Goal: Feedback & Contribution: Contribute content

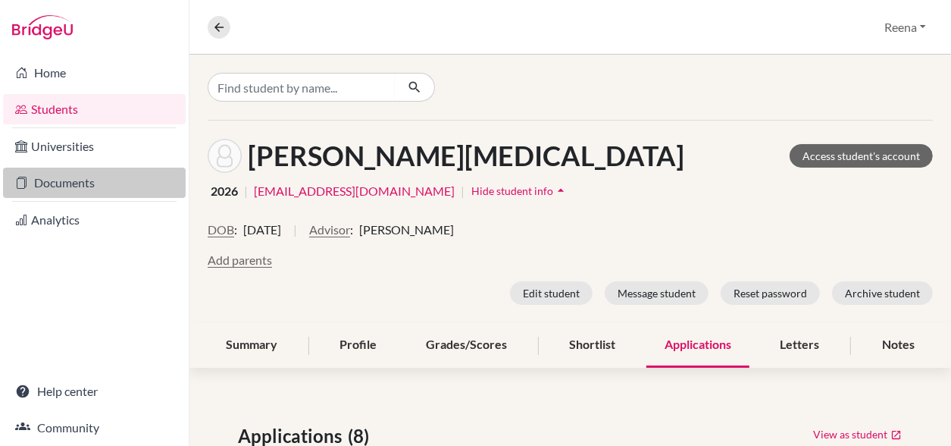
click at [96, 186] on link "Documents" at bounding box center [94, 182] width 183 height 30
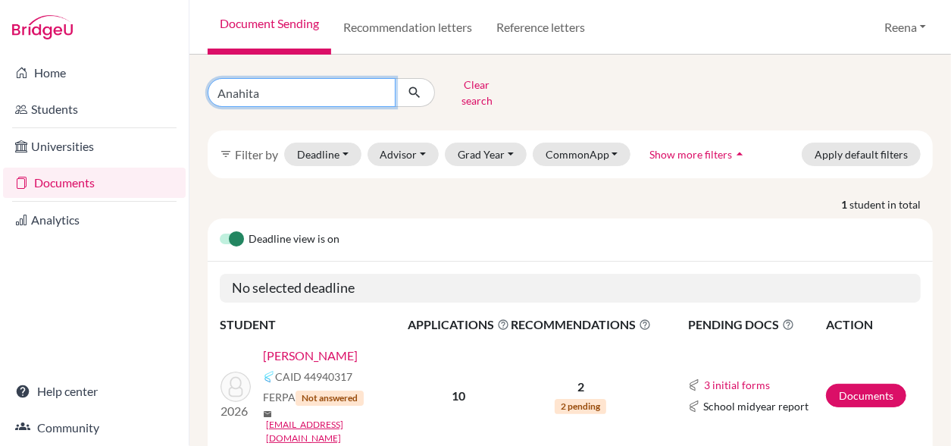
click at [271, 93] on input "Anahita" at bounding box center [302, 92] width 188 height 29
type input "A"
type input "Ananya"
click at [415, 88] on icon "submit" at bounding box center [414, 92] width 15 height 15
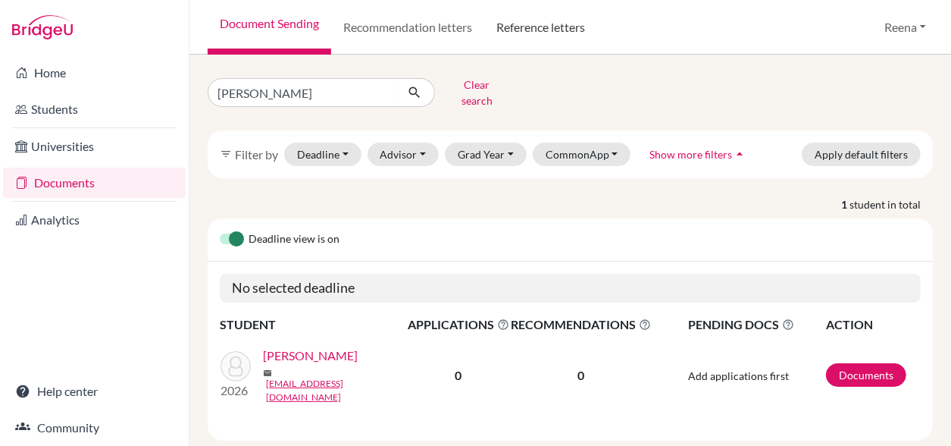
click at [553, 31] on link "Reference letters" at bounding box center [540, 27] width 113 height 55
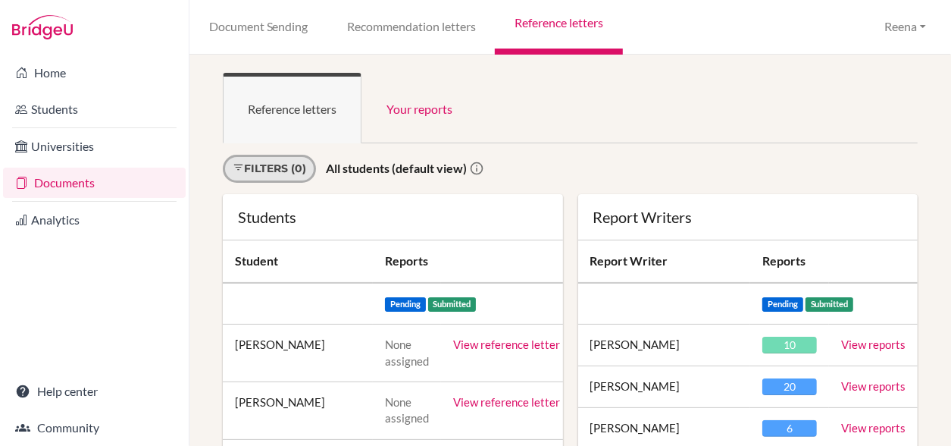
click at [286, 166] on link "Filters (0)" at bounding box center [269, 169] width 93 height 28
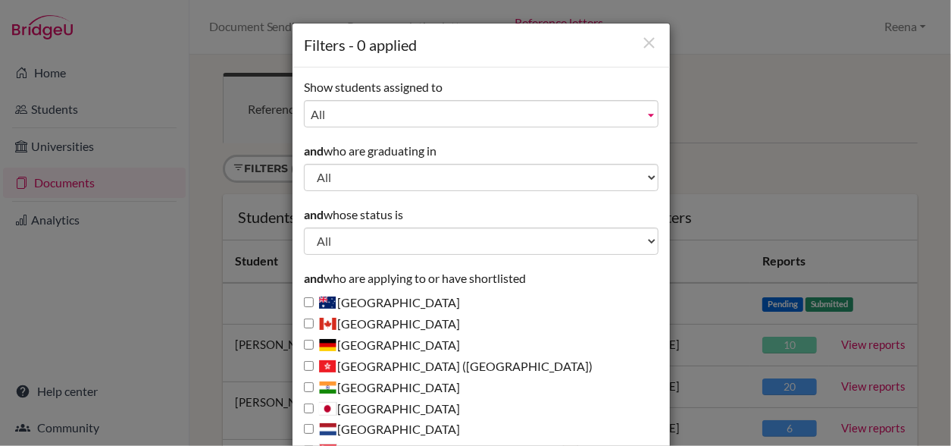
click at [461, 113] on span "All" at bounding box center [474, 114] width 327 height 27
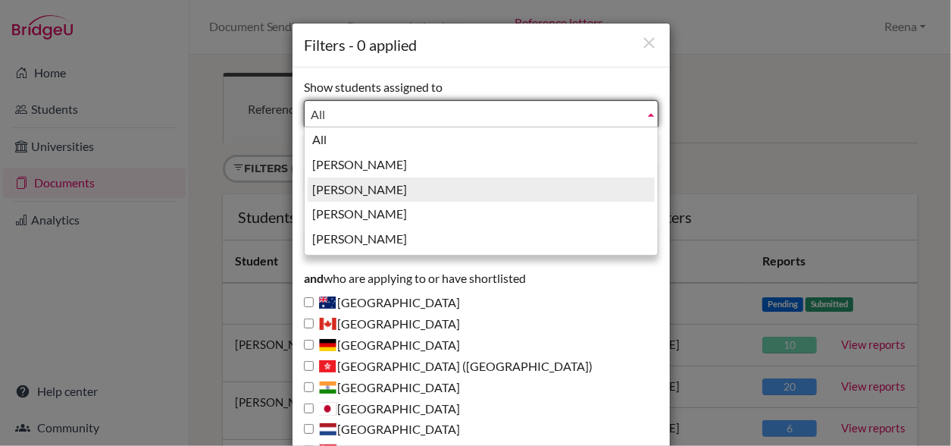
click at [364, 192] on li "Guglani, Reena" at bounding box center [481, 189] width 347 height 25
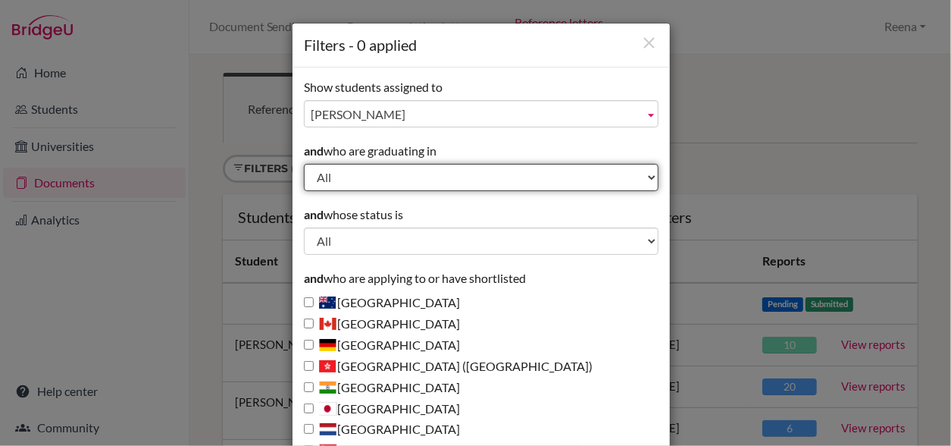
click at [436, 173] on select "All 2029 2028 2027 2026 2025 2024 2023 2022" at bounding box center [481, 177] width 355 height 27
select select "2026"
click at [304, 164] on select "All 2029 2028 2027 2026 2025 2024 2023 2022" at bounding box center [481, 177] width 355 height 27
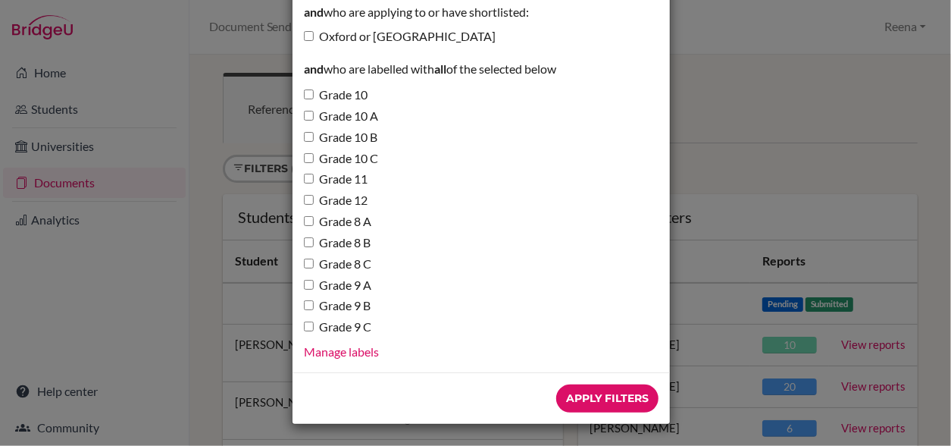
scroll to position [521, 0]
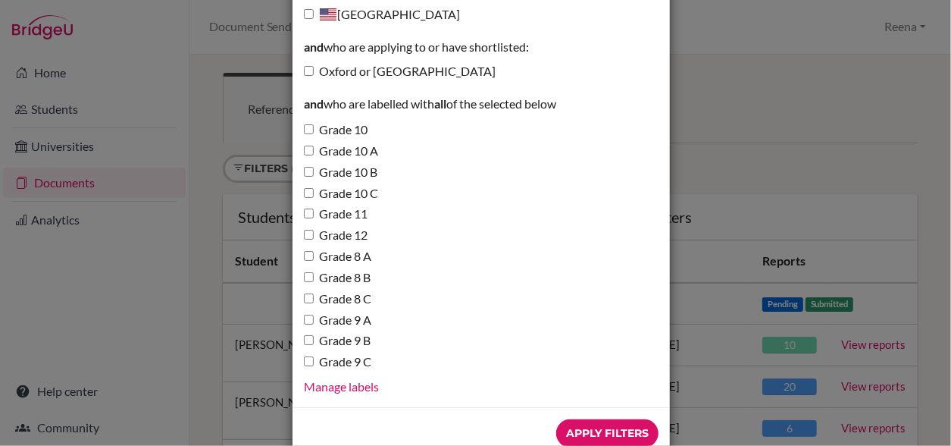
click at [364, 72] on label "Oxford or Cambridge" at bounding box center [400, 71] width 192 height 17
click at [314, 72] on input "Oxford or Cambridge" at bounding box center [309, 71] width 10 height 10
checkbox input "true"
click at [582, 423] on input "Apply Filters" at bounding box center [607, 433] width 102 height 28
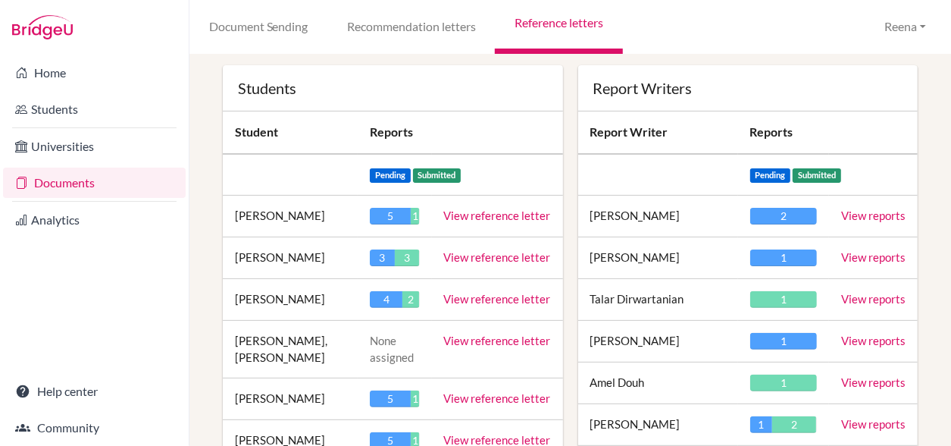
scroll to position [130, 0]
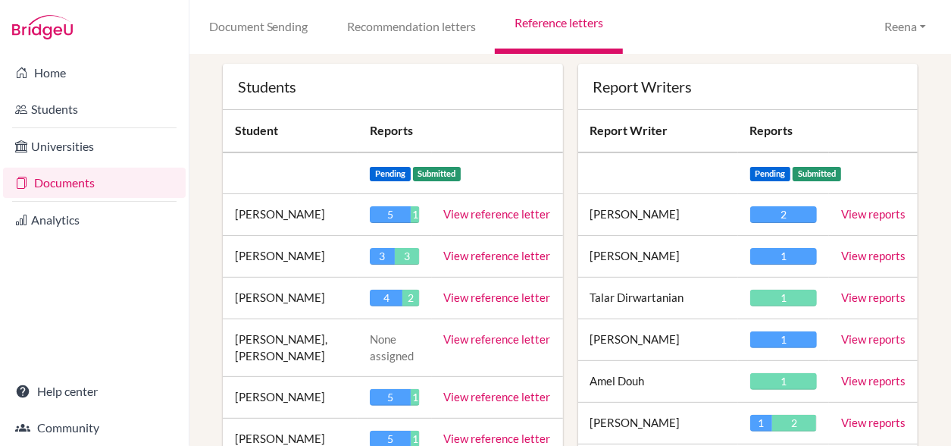
click at [487, 295] on link "View reference letter" at bounding box center [497, 297] width 107 height 14
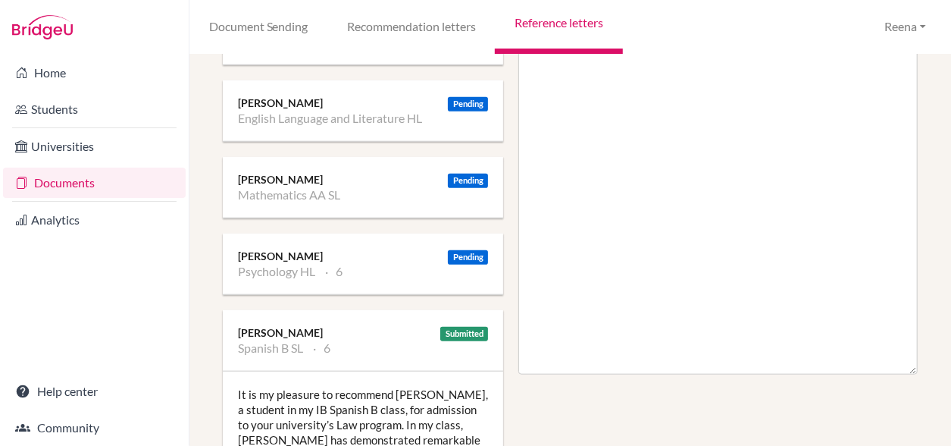
scroll to position [657, 0]
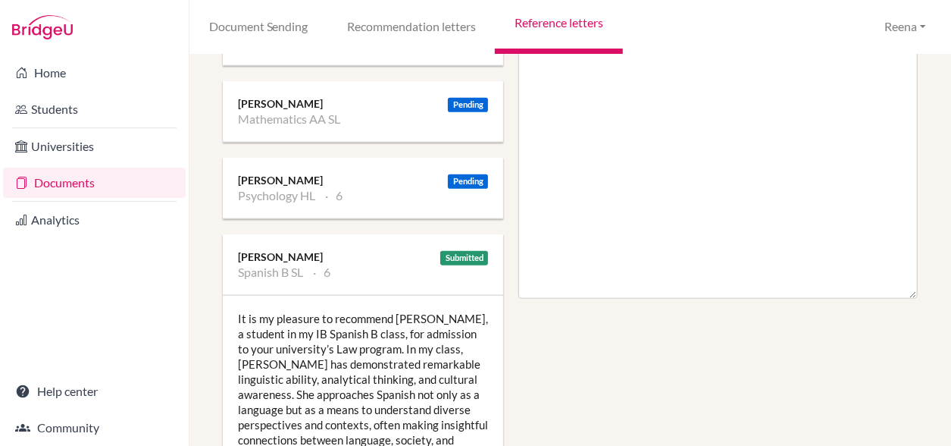
scroll to position [733, 0]
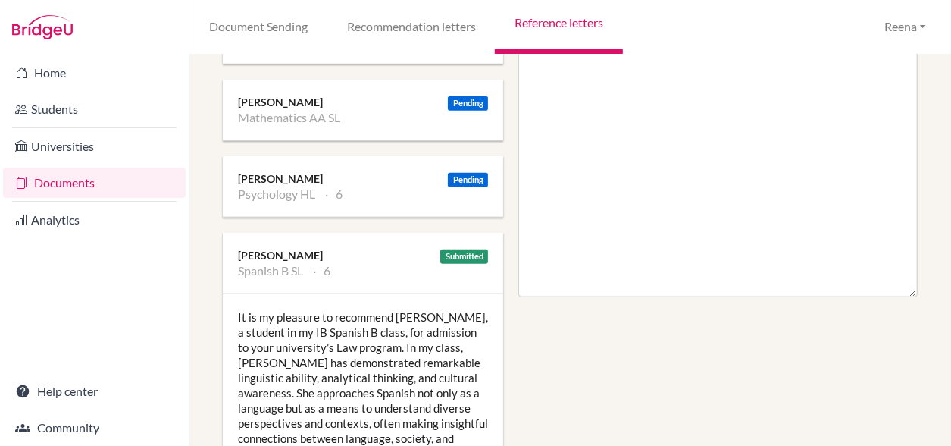
click at [421, 301] on div "It is my pleasure to recommend Aanya, a student in my IB Spanish B class, for a…" at bounding box center [363, 453] width 280 height 318
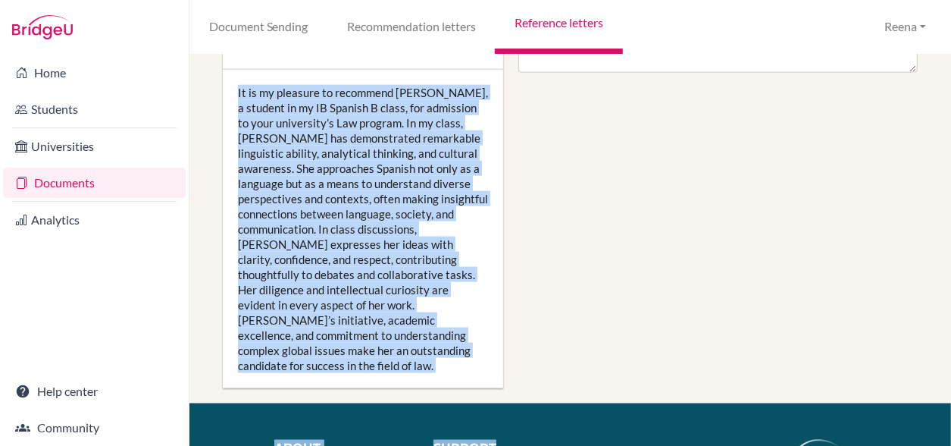
scroll to position [966, 0]
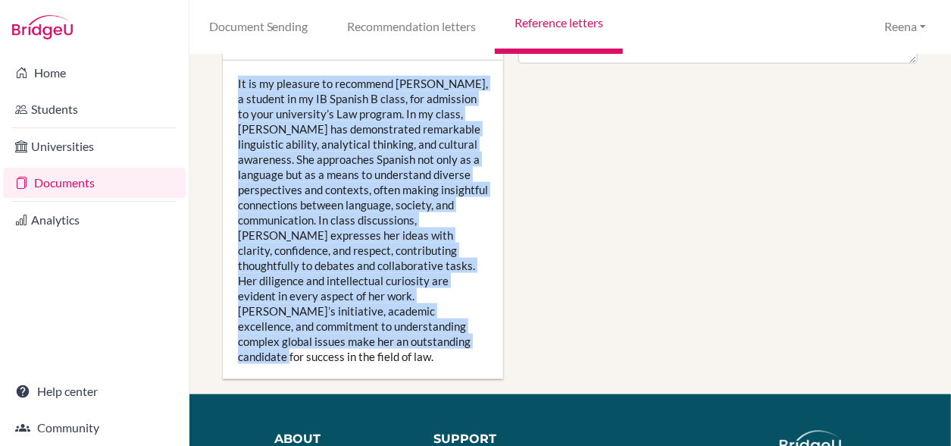
drag, startPoint x: 239, startPoint y: 295, endPoint x: 438, endPoint y: 327, distance: 202.0
click at [438, 327] on div "It is my pleasure to recommend Aanya, a student in my IB Spanish B class, for a…" at bounding box center [363, 220] width 280 height 318
drag, startPoint x: 438, startPoint y: 327, endPoint x: 347, endPoint y: 300, distance: 94.9
click at [347, 300] on div "It is my pleasure to recommend Aanya, a student in my IB Spanish B class, for a…" at bounding box center [363, 220] width 280 height 318
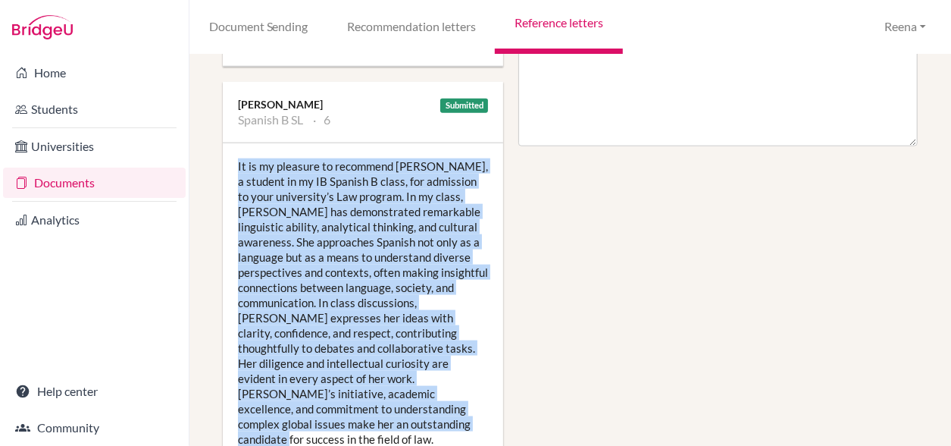
scroll to position [902, 0]
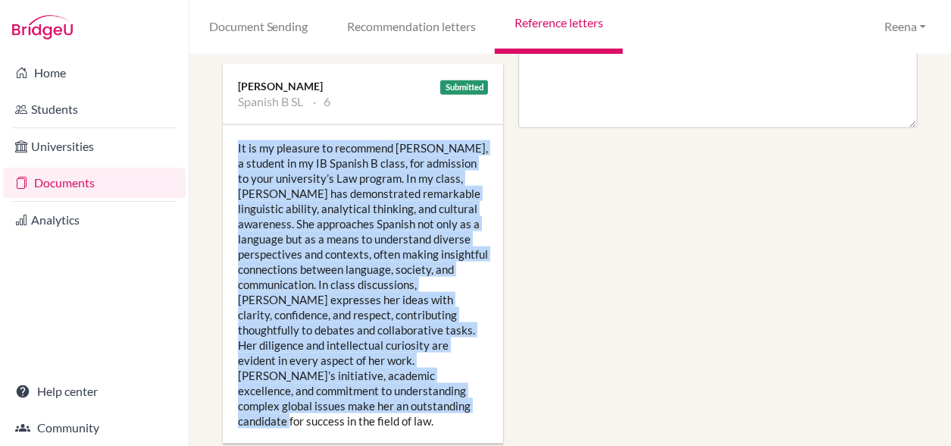
click at [336, 281] on div "It is my pleasure to recommend Aanya, a student in my IB Spanish B class, for a…" at bounding box center [363, 284] width 280 height 318
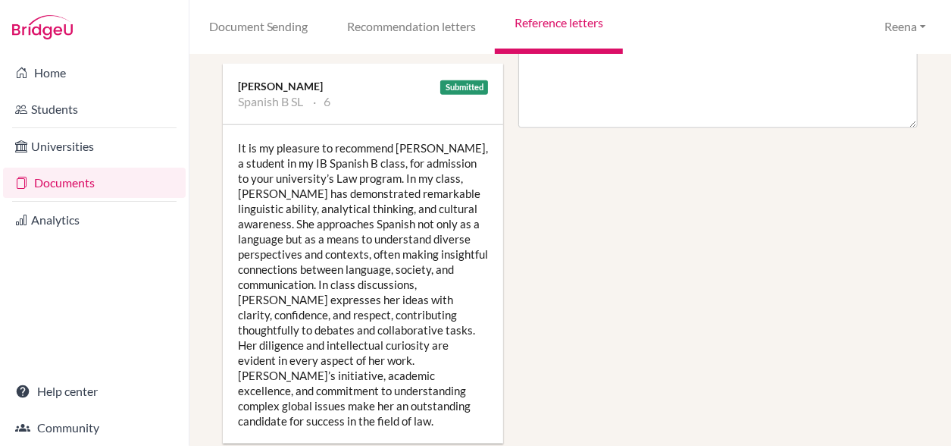
click at [336, 281] on div "It is my pleasure to recommend Aanya, a student in my IB Spanish B class, for a…" at bounding box center [363, 284] width 280 height 318
click at [242, 129] on div "It is my pleasure to recommend Aanya, a student in my IB Spanish B class, for a…" at bounding box center [363, 284] width 280 height 318
click at [243, 127] on div "It is my pleasure to recommend Aanya, a student in my IB Spanish B class, for a…" at bounding box center [363, 284] width 280 height 318
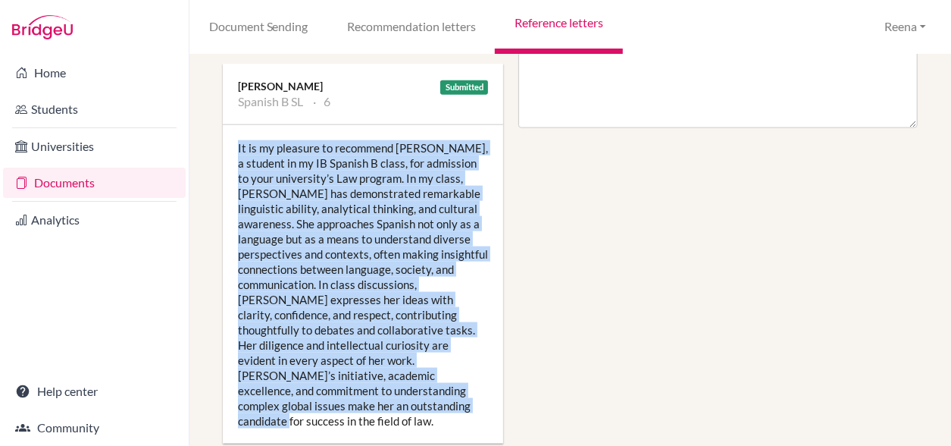
drag, startPoint x: 238, startPoint y: 128, endPoint x: 447, endPoint y: 394, distance: 338.4
click at [447, 394] on div "It is my pleasure to recommend Aanya, a student in my IB Spanish B class, for a…" at bounding box center [363, 284] width 280 height 318
click at [340, 205] on div "It is my pleasure to recommend Aanya, a student in my IB Spanish B class, for a…" at bounding box center [363, 284] width 280 height 318
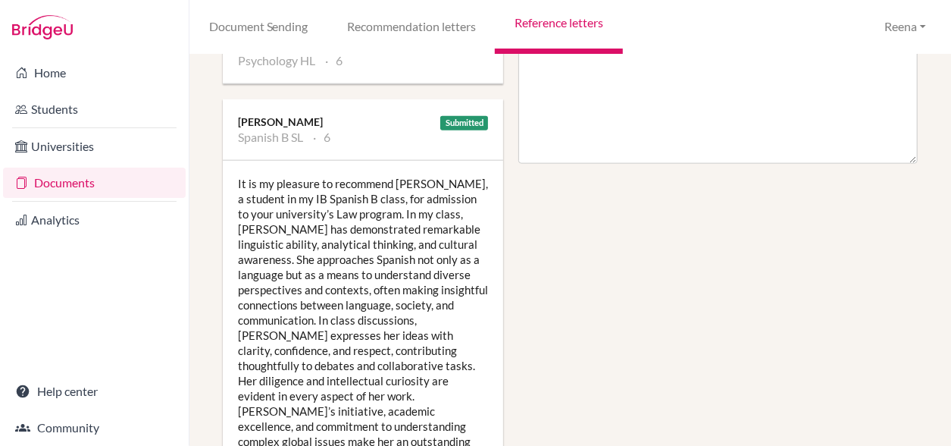
scroll to position [864, 0]
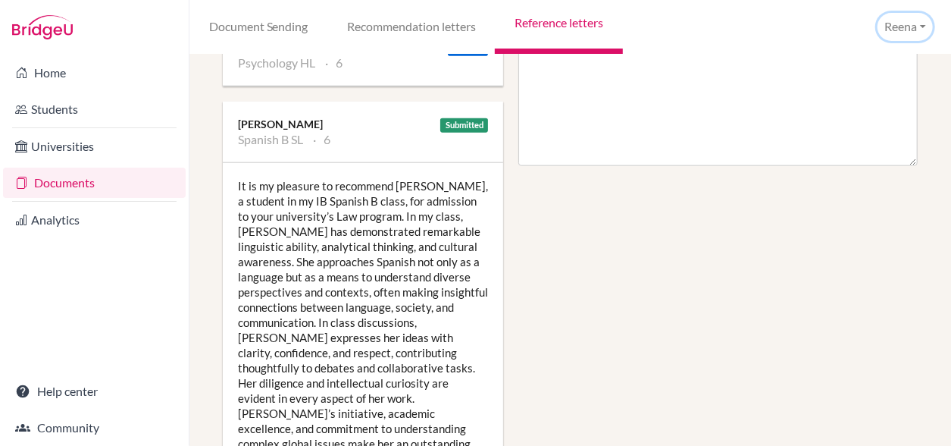
click at [909, 30] on button "Reena" at bounding box center [905, 27] width 55 height 28
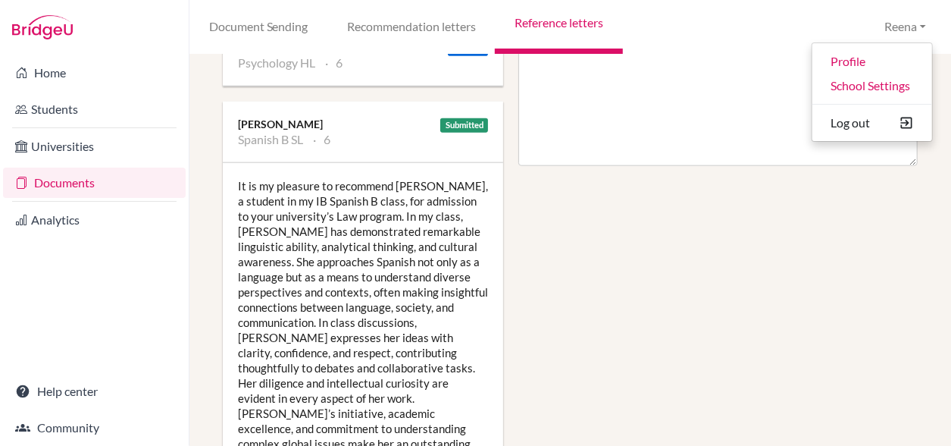
click at [397, 313] on div "It is my pleasure to recommend Aanya, a student in my IB Spanish B class, for a…" at bounding box center [363, 322] width 280 height 318
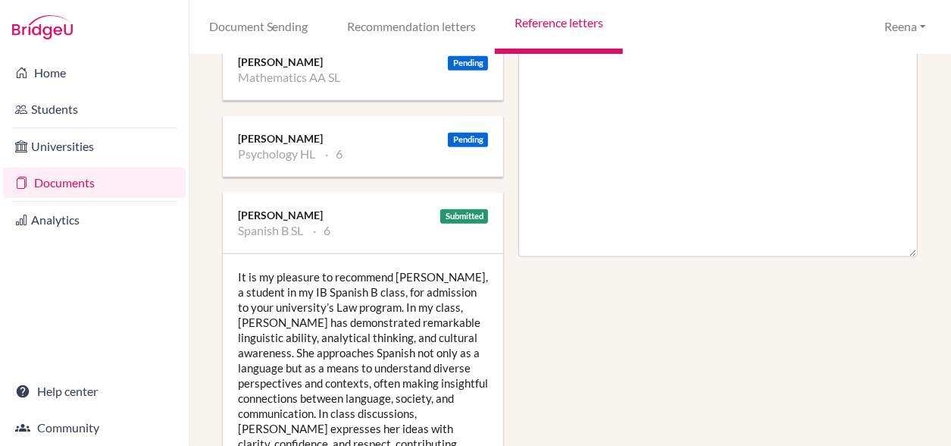
scroll to position [771, 0]
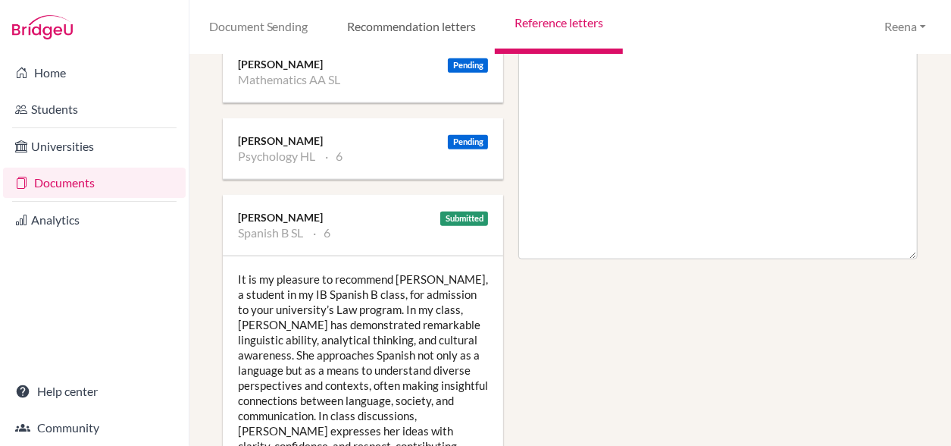
click at [418, 36] on link "Recommendation letters" at bounding box center [410, 27] width 167 height 55
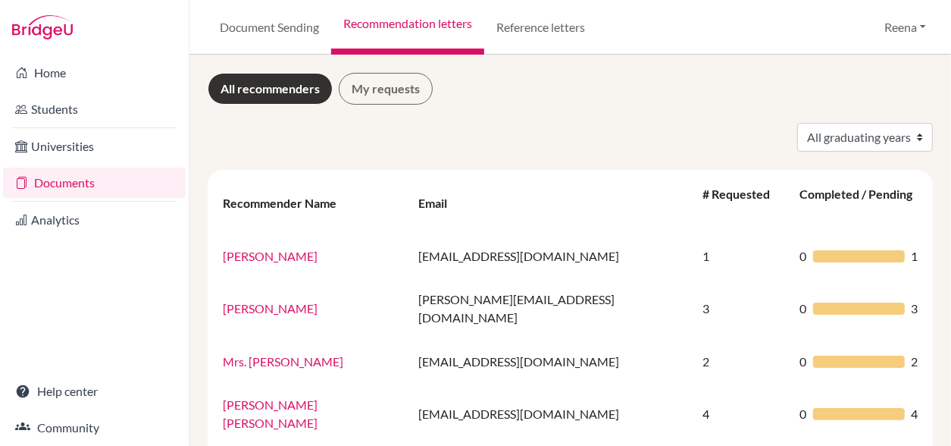
click at [415, 29] on link "Recommendation letters" at bounding box center [407, 27] width 153 height 55
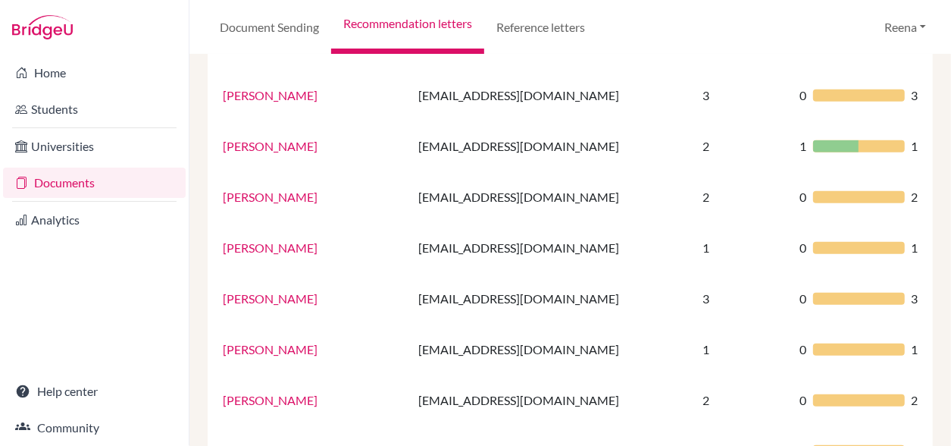
scroll to position [612, 0]
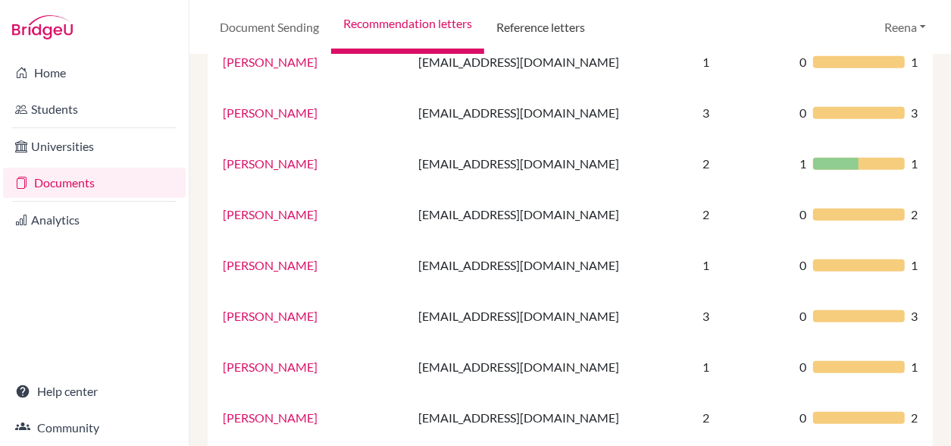
click at [554, 23] on link "Reference letters" at bounding box center [540, 27] width 113 height 55
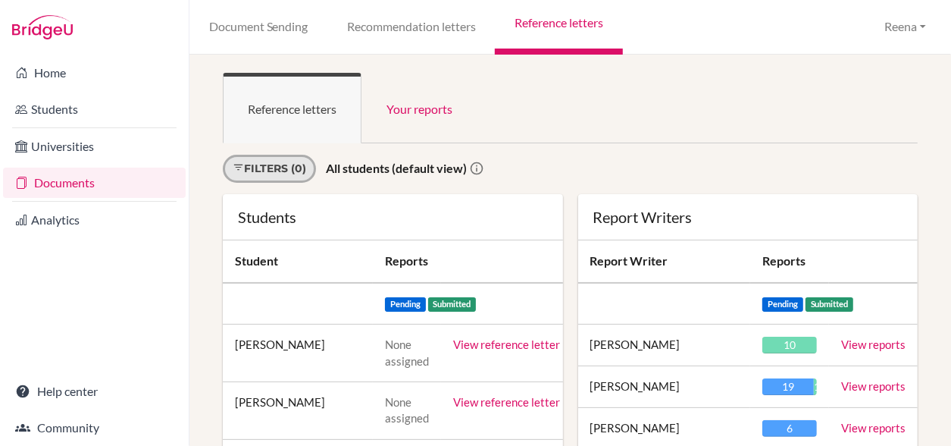
click at [279, 171] on link "Filters (0)" at bounding box center [269, 169] width 93 height 28
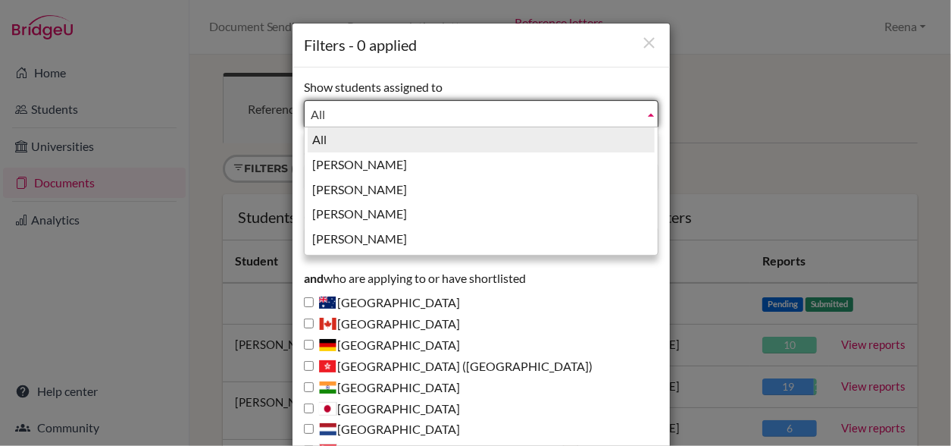
click at [323, 108] on span "All" at bounding box center [474, 114] width 327 height 27
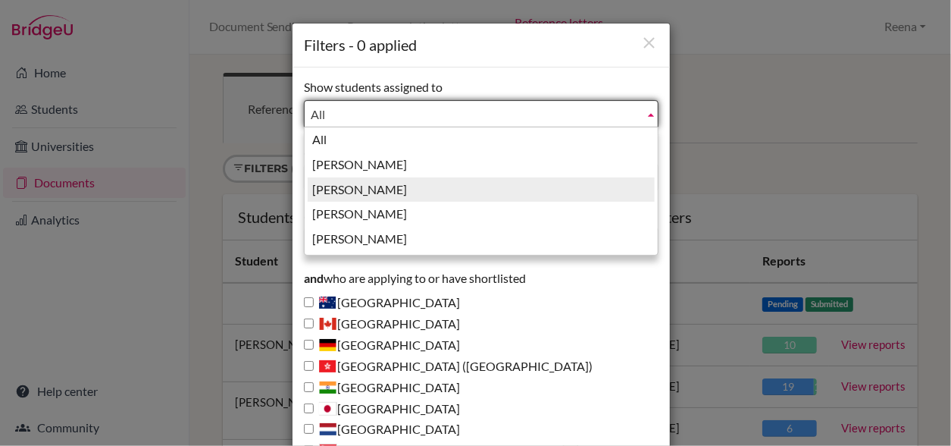
click at [342, 189] on li "Guglani, Reena" at bounding box center [481, 189] width 347 height 25
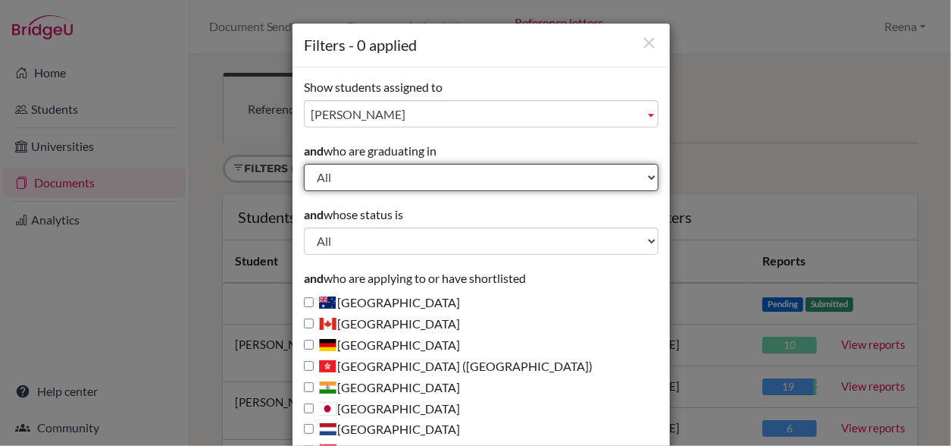
click at [333, 179] on select "All 2029 2028 2027 2026 2025 2024 2023 2022" at bounding box center [481, 177] width 355 height 27
select select "2026"
click at [304, 164] on select "All 2029 2028 2027 2026 2025 2024 2023 2022" at bounding box center [481, 177] width 355 height 27
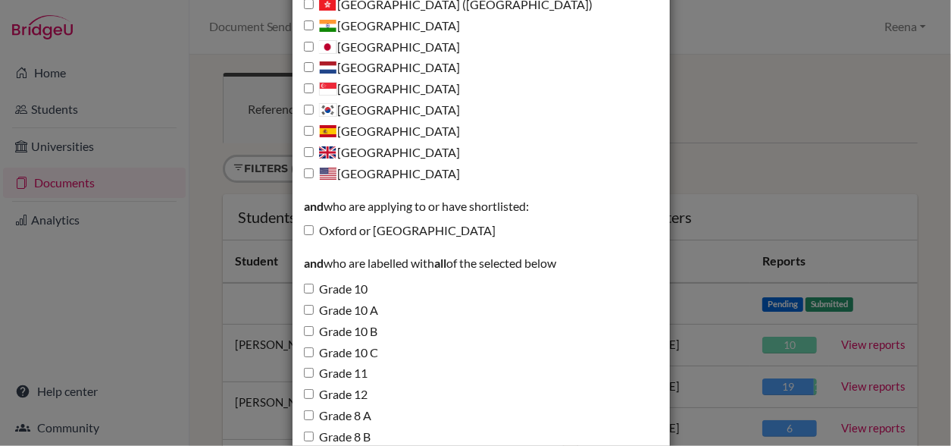
scroll to position [362, 0]
click at [305, 230] on input "Oxford or Cambridge" at bounding box center [309, 229] width 10 height 10
checkbox input "true"
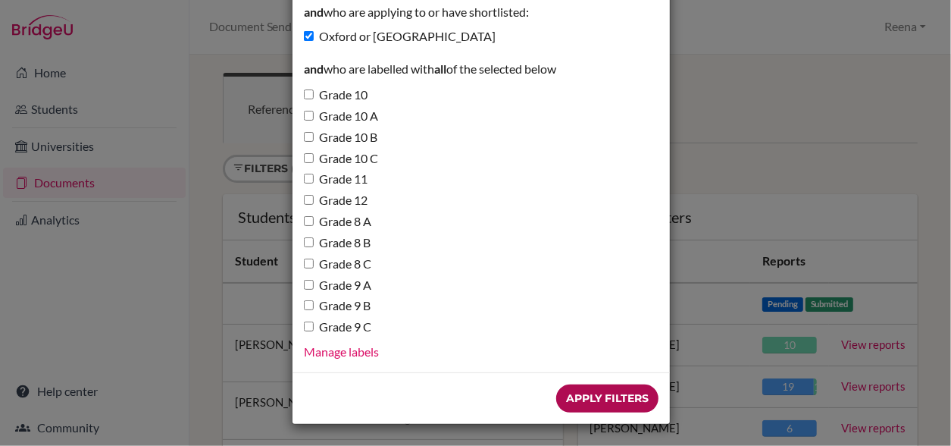
click at [606, 395] on input "Apply Filters" at bounding box center [607, 398] width 102 height 28
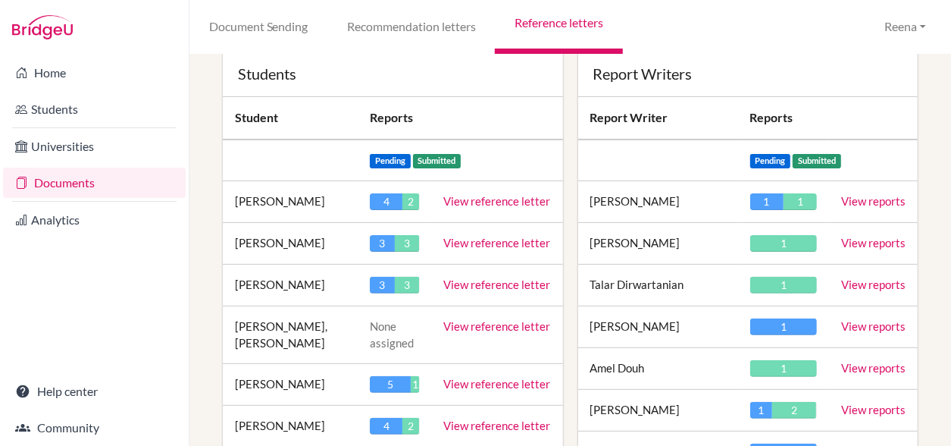
scroll to position [170, 0]
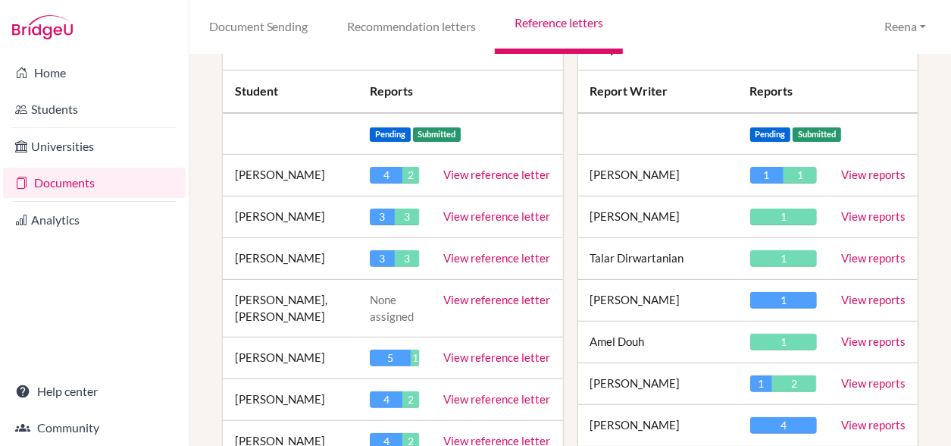
click at [457, 257] on link "View reference letter" at bounding box center [497, 258] width 107 height 14
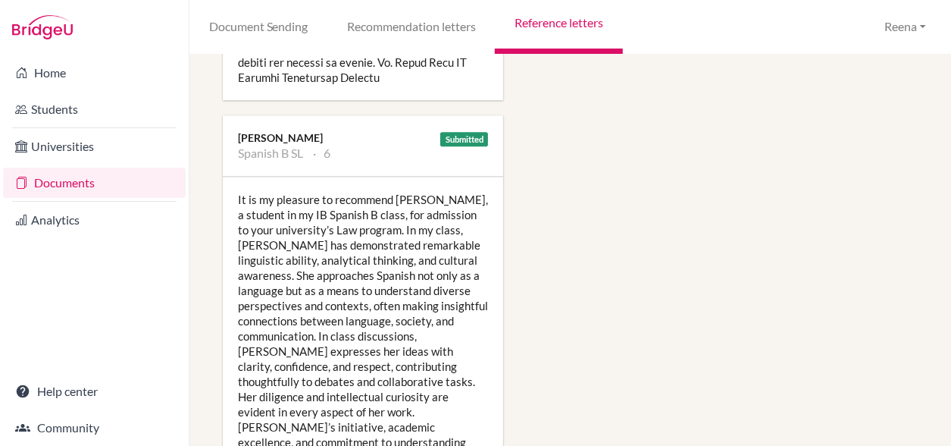
scroll to position [1764, 0]
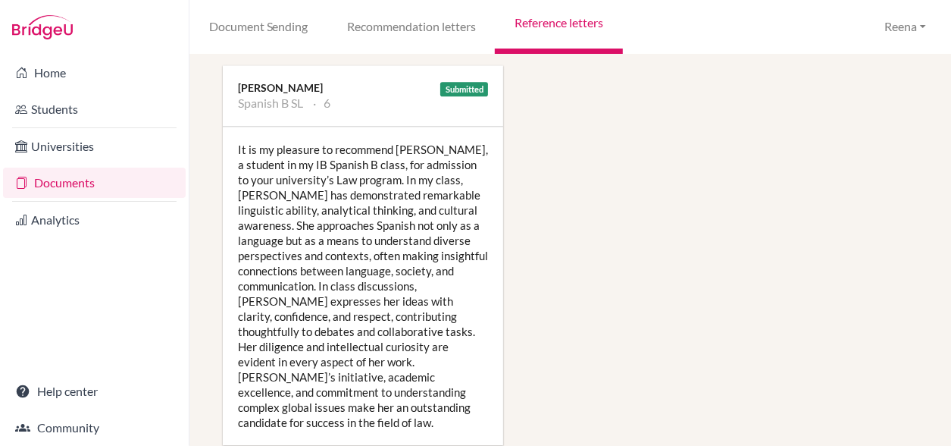
click at [271, 160] on div "It is my pleasure to recommend [PERSON_NAME], a student in my IB Spanish B clas…" at bounding box center [363, 286] width 280 height 318
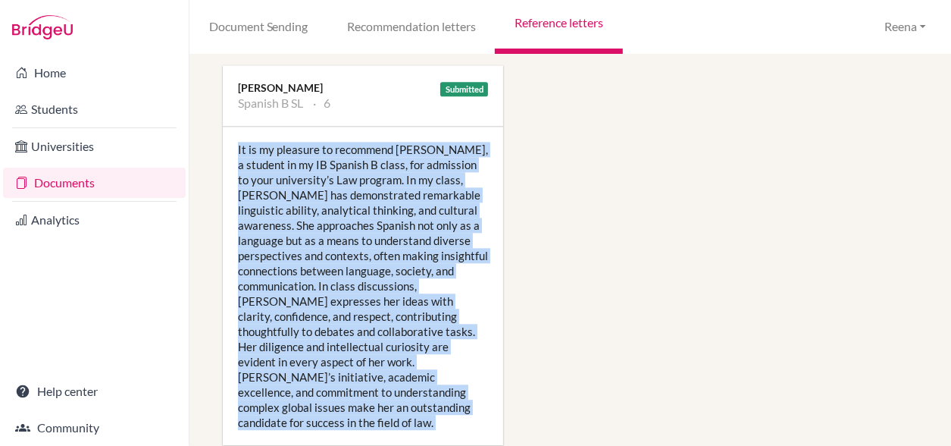
drag, startPoint x: 238, startPoint y: 128, endPoint x: 452, endPoint y: 437, distance: 375.9
click at [452, 437] on div "Manage report writers Predicted Grades Subject Biology SL Economics HL English …" at bounding box center [570, 250] width 762 height 391
copy div "Lo ip do sitametc ad elitseddo Eiusm, t incidid ut la ET Dolorem A enima, min v…"
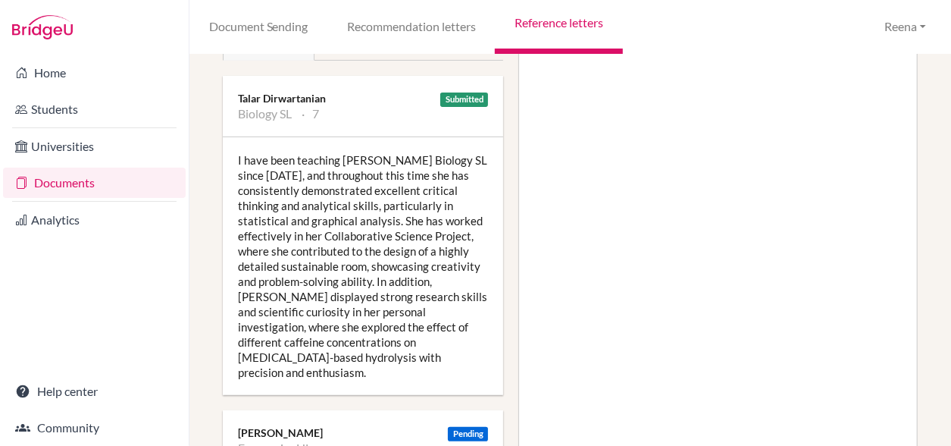
scroll to position [248, 0]
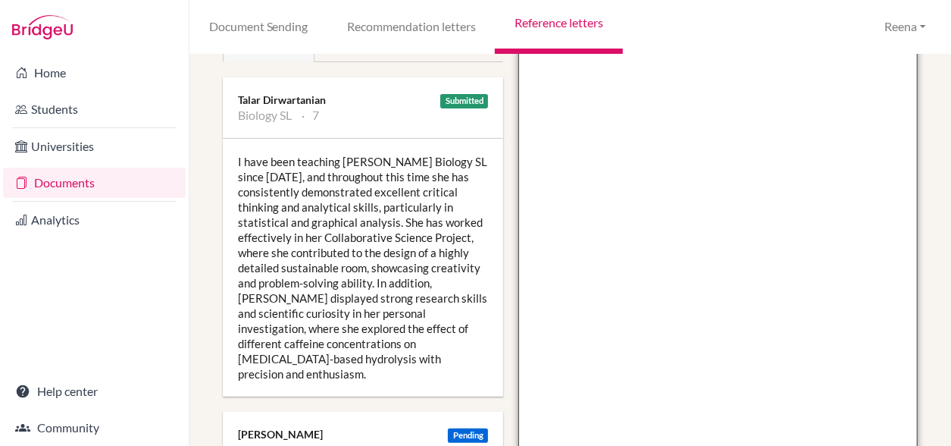
click at [584, 196] on textarea at bounding box center [717, 344] width 399 height 876
paste textarea "It is my pleasure to recommend Aanya, a student in my IB Spanish B class, for a…"
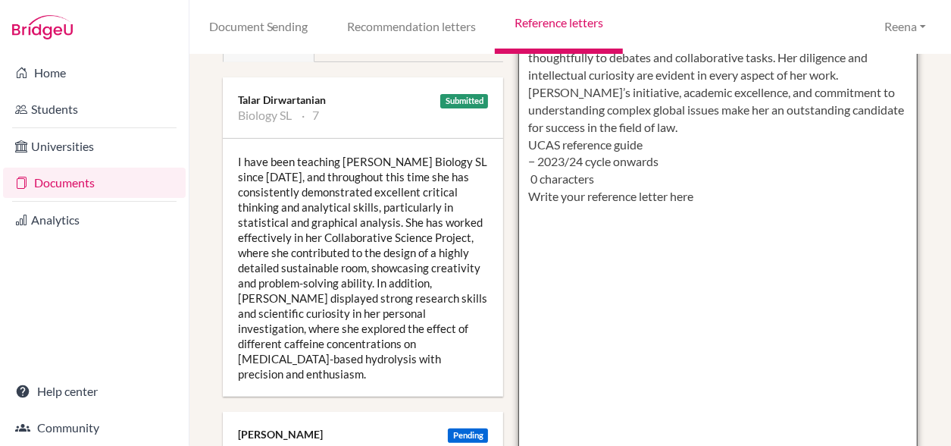
click at [596, 113] on textarea "It is my pleasure to recommend Aanya, a student in my IB Spanish B class, for a…" at bounding box center [717, 344] width 399 height 876
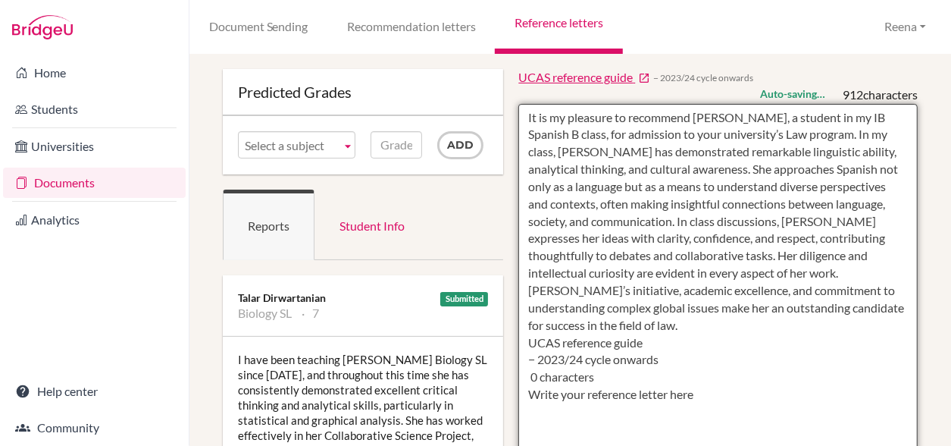
scroll to position [49, 0]
type textarea "It is my pleasure to recommend a student in my IB Spanish B class, for admissio…"
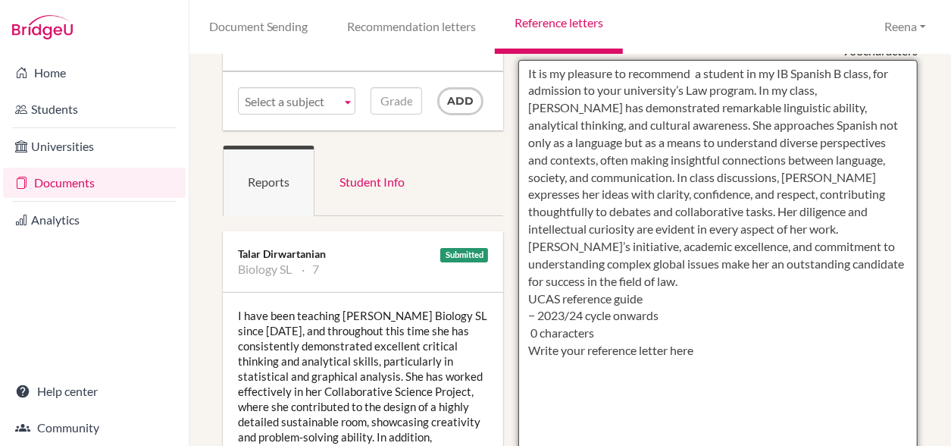
drag, startPoint x: 523, startPoint y: 77, endPoint x: 717, endPoint y: 339, distance: 326.2
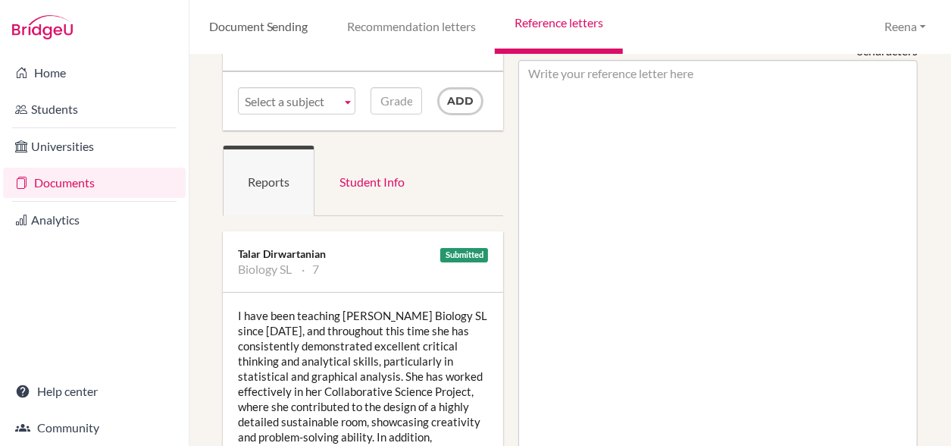
click at [296, 23] on link "Document Sending" at bounding box center [258, 27] width 138 height 55
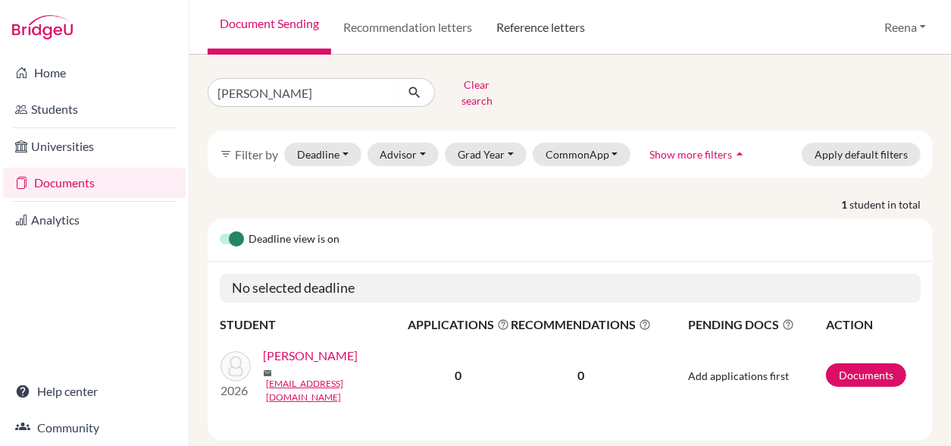
click at [535, 22] on link "Reference letters" at bounding box center [540, 27] width 113 height 55
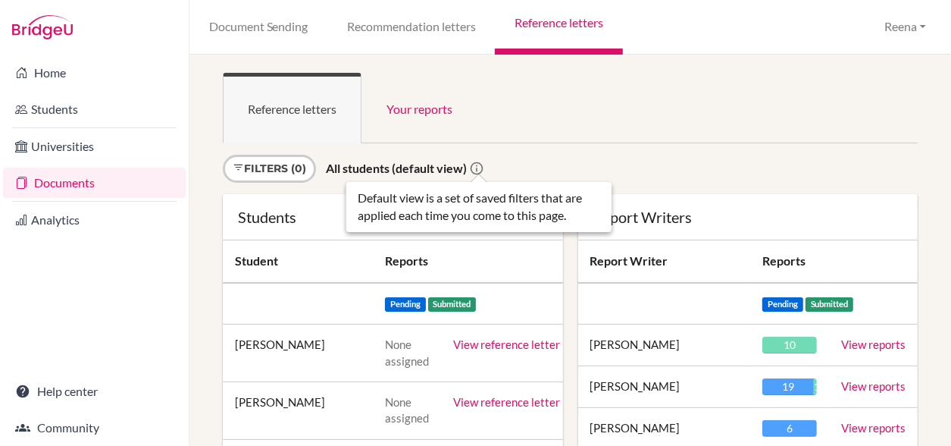
click at [476, 168] on icon at bounding box center [476, 168] width 15 height 15
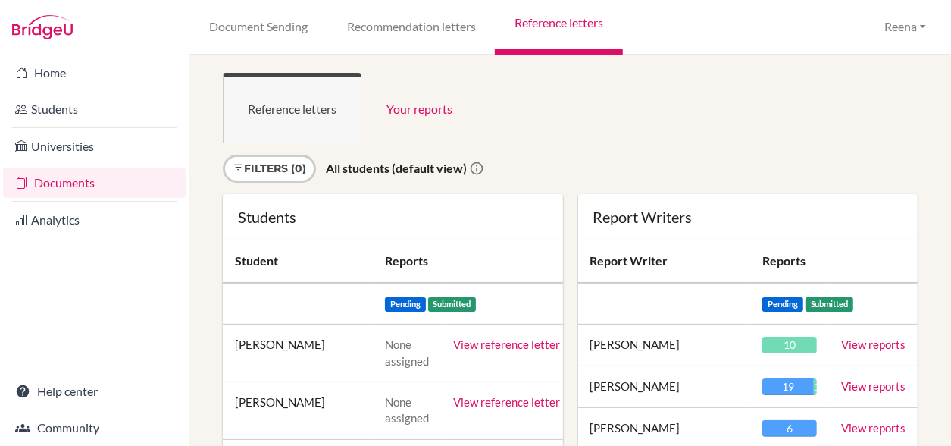
drag, startPoint x: 476, startPoint y: 168, endPoint x: 577, endPoint y: 109, distance: 117.5
click at [577, 109] on ul "Reference letters Your reports" at bounding box center [570, 108] width 695 height 70
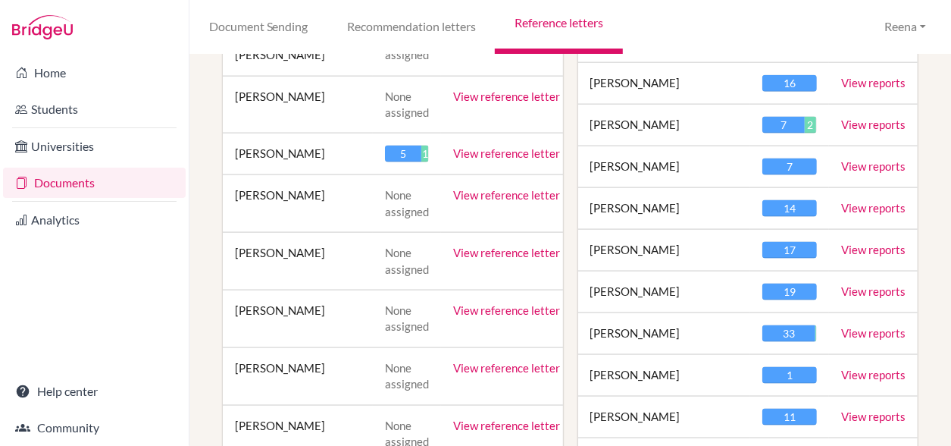
scroll to position [1104, 0]
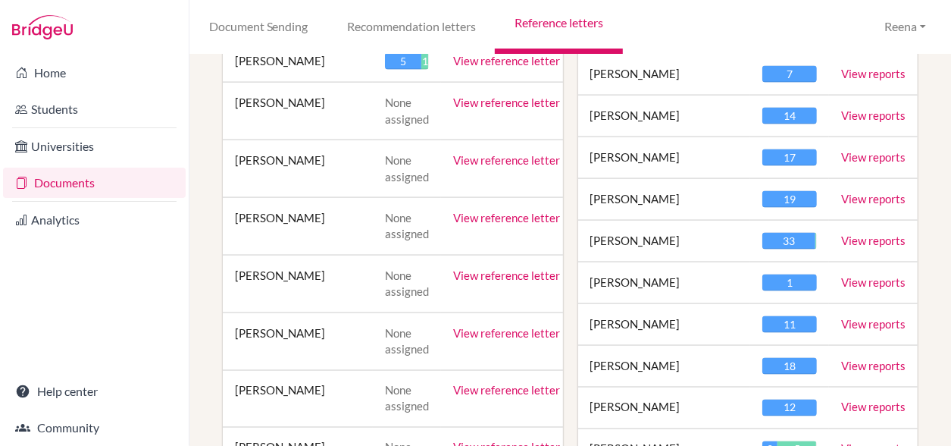
click at [845, 275] on link "View reports" at bounding box center [873, 282] width 64 height 14
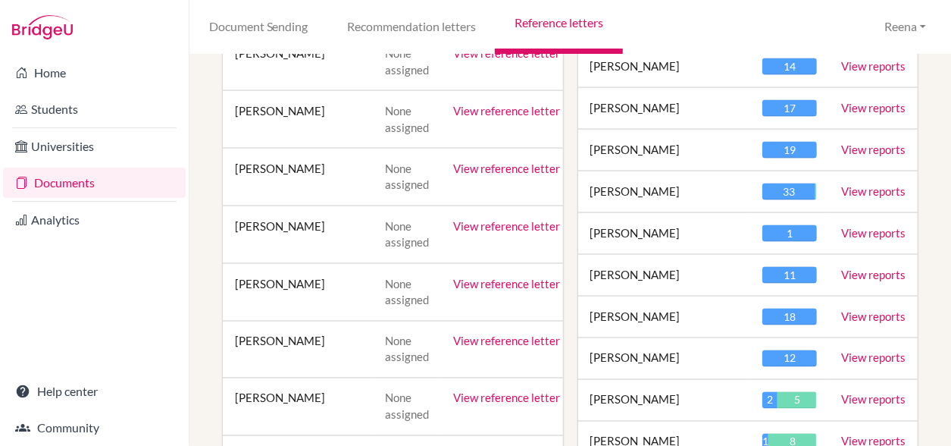
scroll to position [1156, 0]
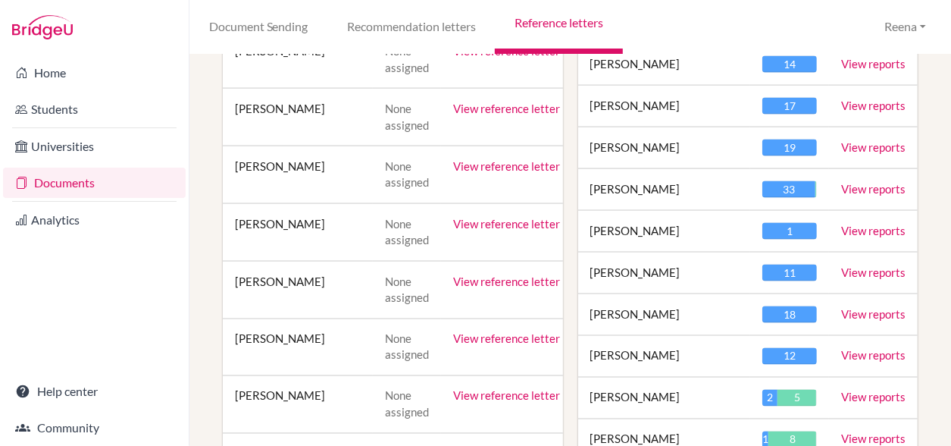
click at [852, 225] on link "View reports" at bounding box center [873, 231] width 64 height 14
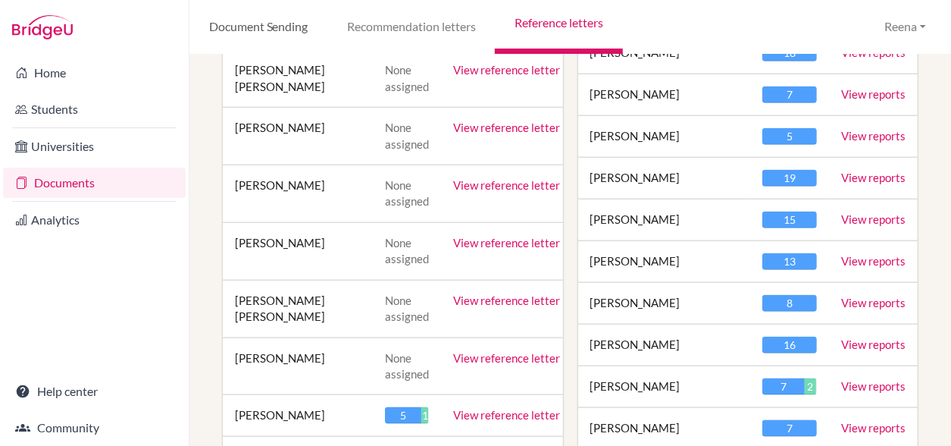
scroll to position [750, 0]
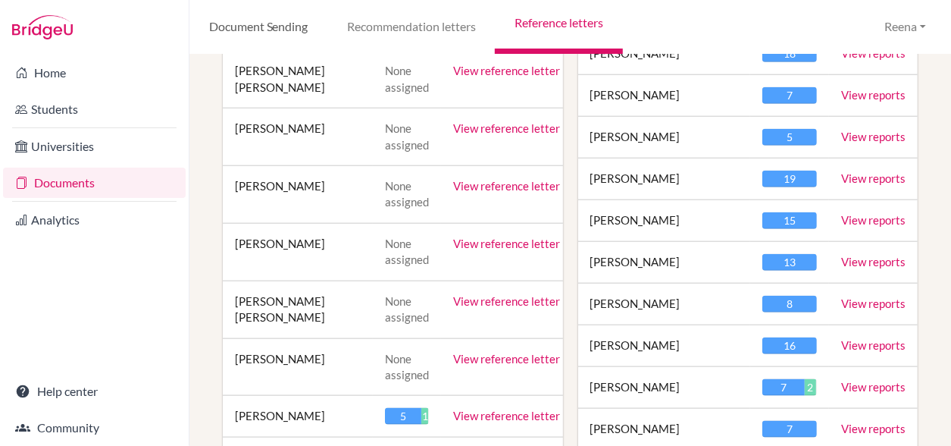
click at [285, 28] on link "Document Sending" at bounding box center [258, 27] width 138 height 55
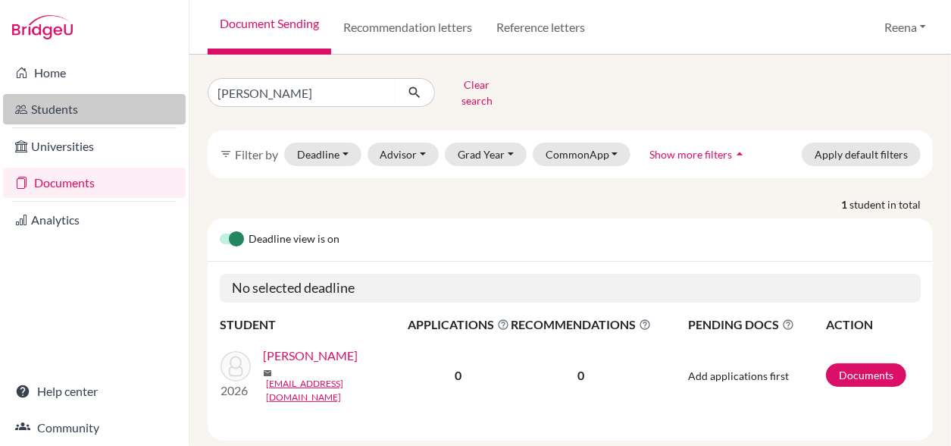
click at [75, 111] on link "Students" at bounding box center [94, 109] width 183 height 30
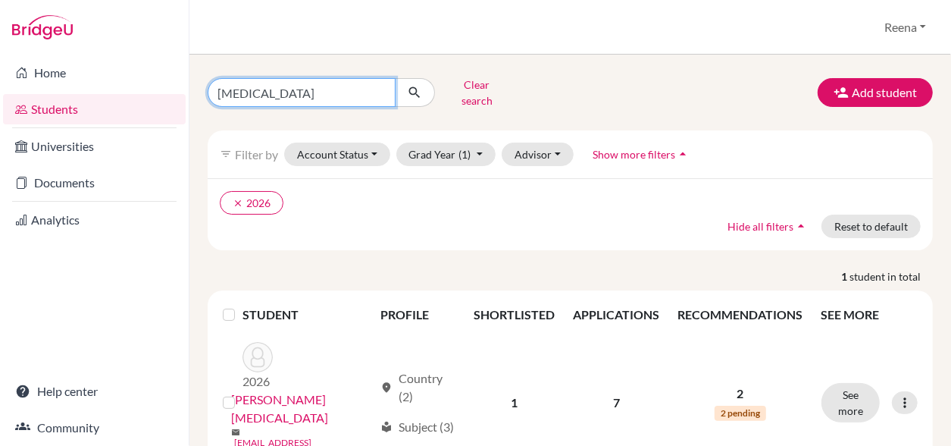
click at [274, 92] on input "[MEDICAL_DATA]" at bounding box center [302, 92] width 188 height 29
type input "N"
type input "Antara"
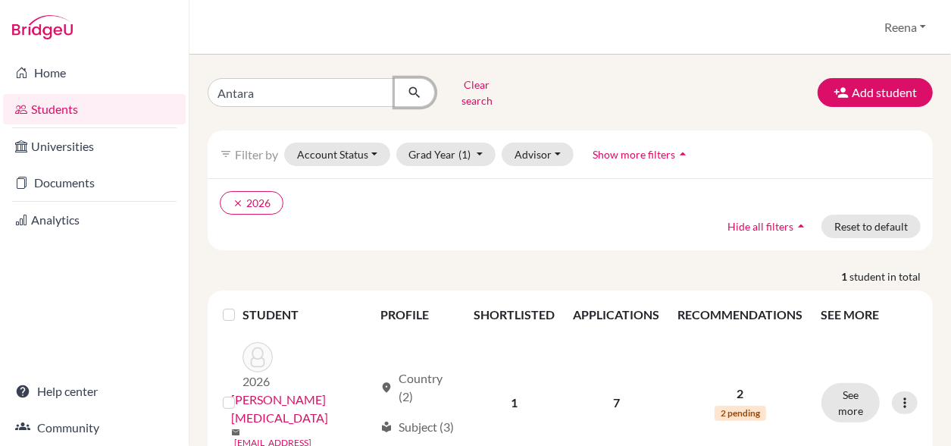
click at [418, 86] on icon "submit" at bounding box center [414, 92] width 15 height 15
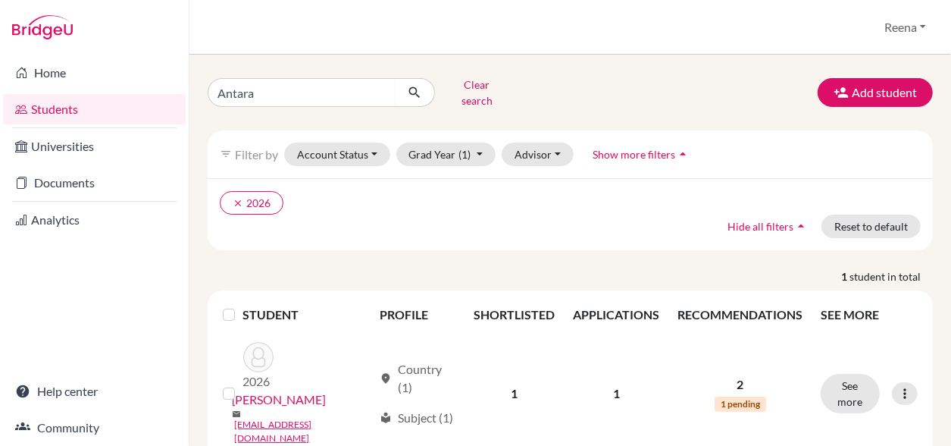
click at [630, 302] on th "APPLICATIONS" at bounding box center [616, 314] width 105 height 36
click at [602, 302] on th "APPLICATIONS" at bounding box center [616, 314] width 105 height 36
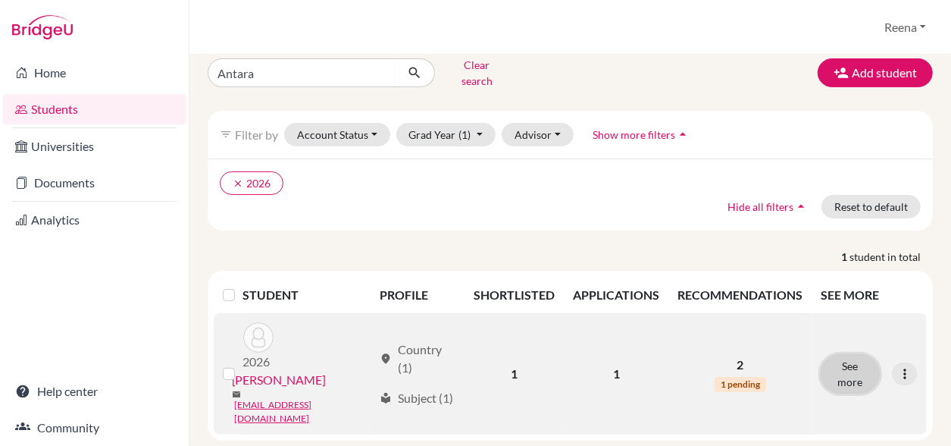
click at [850, 354] on button "See more" at bounding box center [850, 373] width 59 height 39
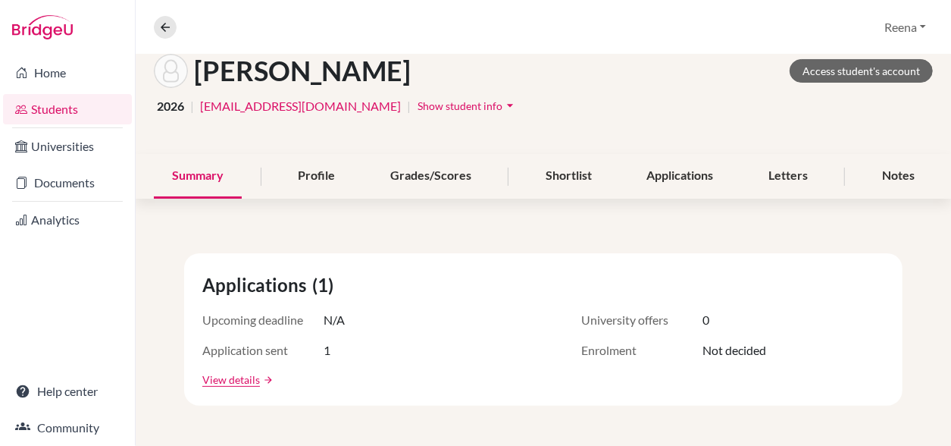
scroll to position [111, 0]
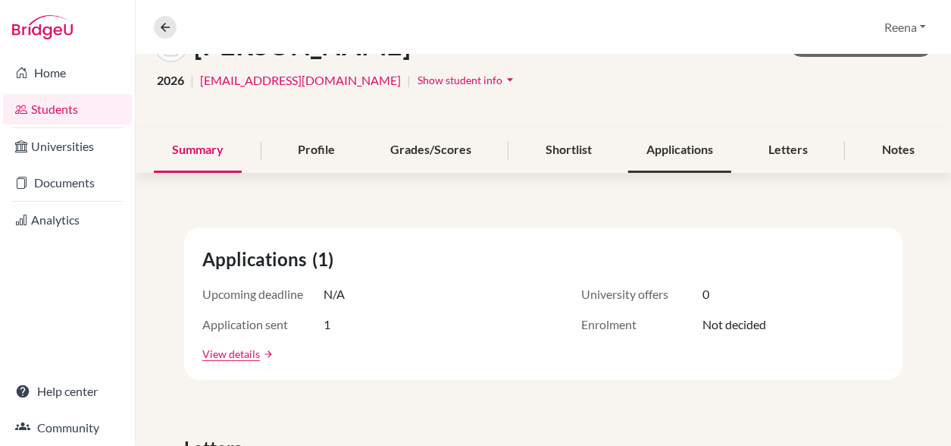
click at [678, 149] on div "Applications" at bounding box center [679, 150] width 103 height 45
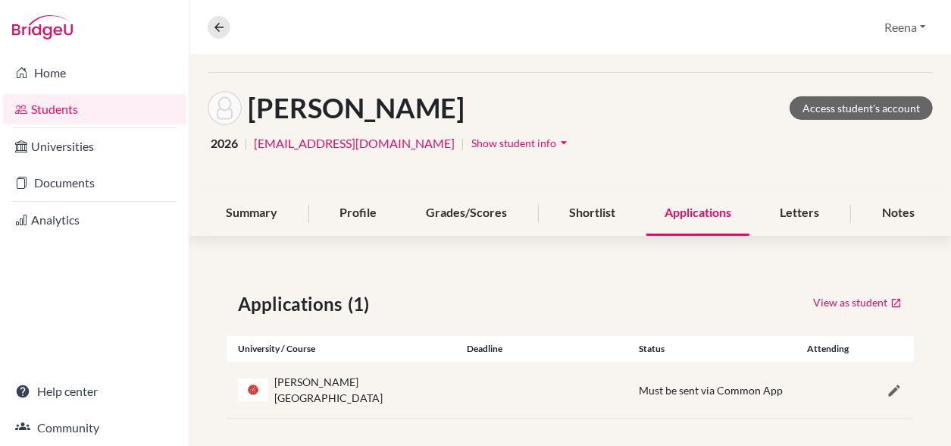
scroll to position [47, 0]
click at [677, 215] on div "Applications" at bounding box center [697, 214] width 103 height 45
click at [574, 218] on div "Shortlist" at bounding box center [592, 214] width 83 height 45
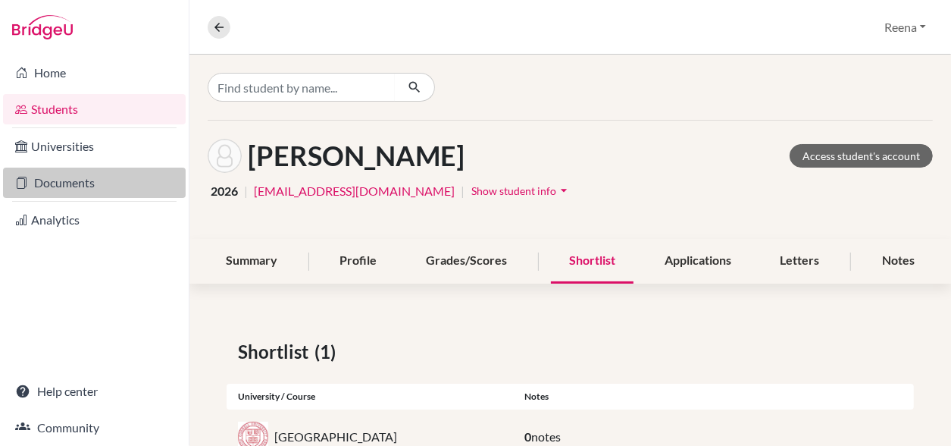
click at [74, 180] on link "Documents" at bounding box center [94, 182] width 183 height 30
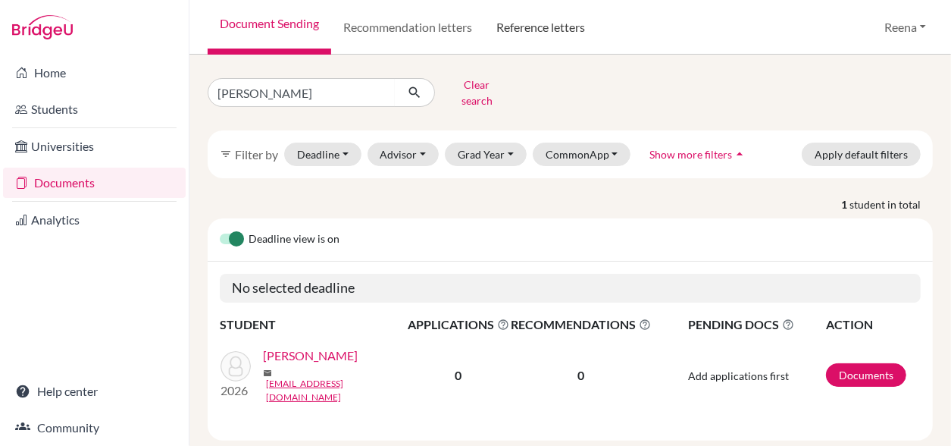
click at [524, 30] on link "Reference letters" at bounding box center [540, 27] width 113 height 55
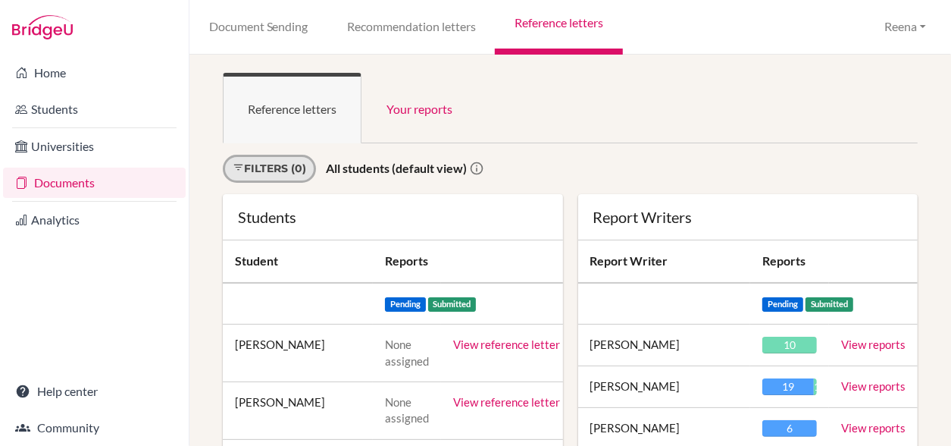
click at [289, 168] on link "Filters (0)" at bounding box center [269, 169] width 93 height 28
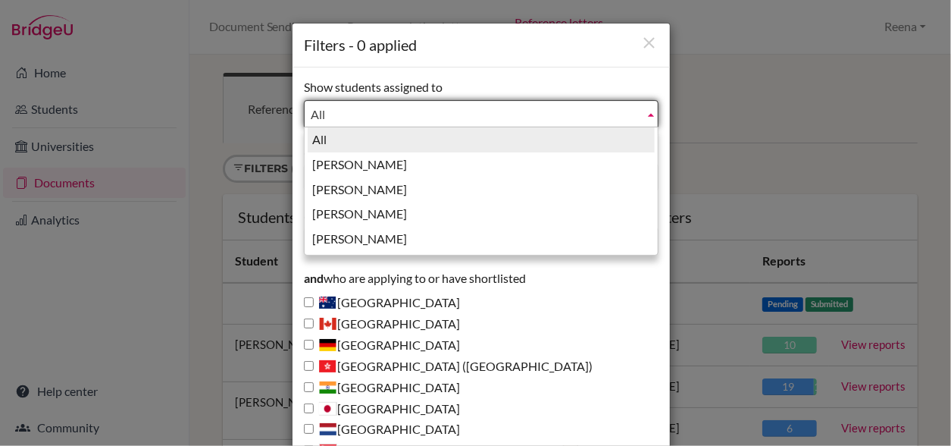
click at [326, 117] on span "All" at bounding box center [474, 114] width 327 height 27
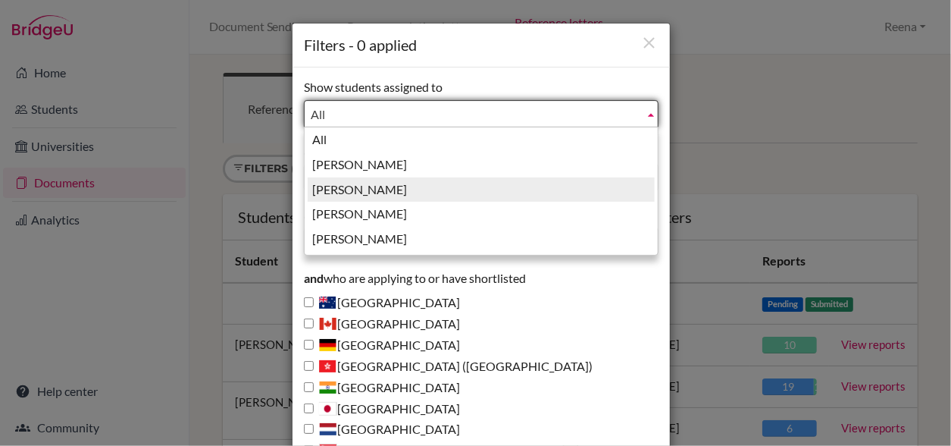
click at [357, 195] on li "Guglani, Reena" at bounding box center [481, 189] width 347 height 25
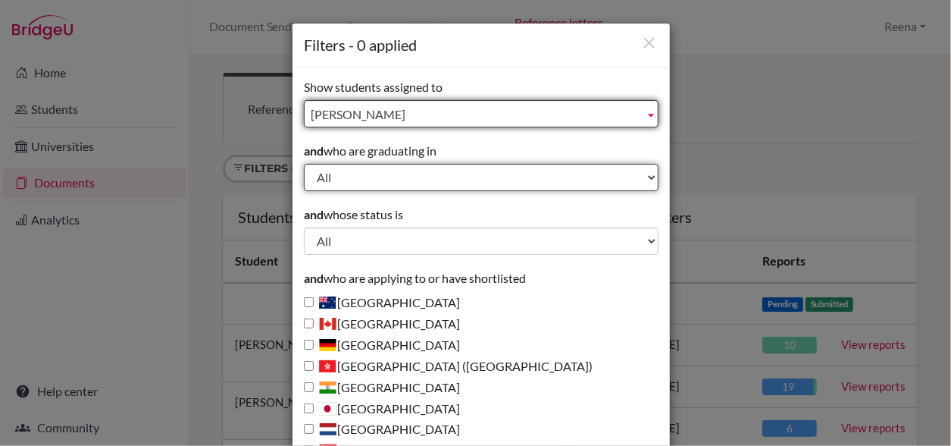
click at [347, 174] on select "All 2029 2028 2027 2026 2025 2024 2023 2022" at bounding box center [481, 177] width 355 height 27
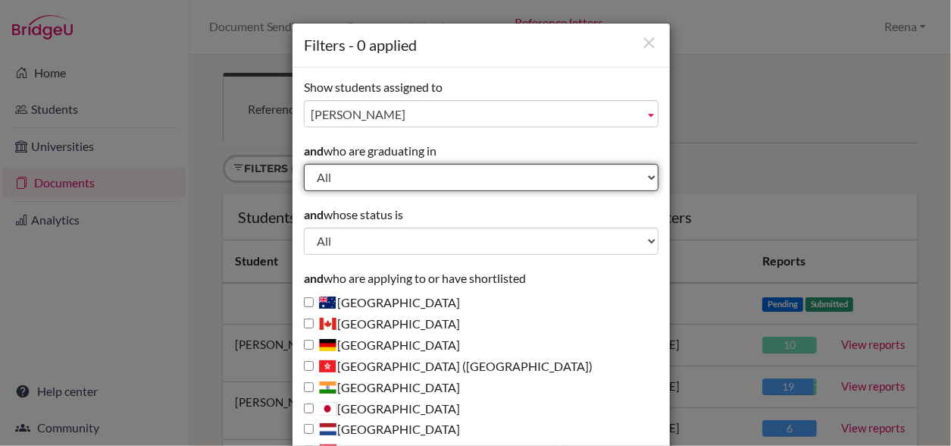
select select "2026"
click at [304, 164] on select "All 2029 2028 2027 2026 2025 2024 2023 2022" at bounding box center [481, 177] width 355 height 27
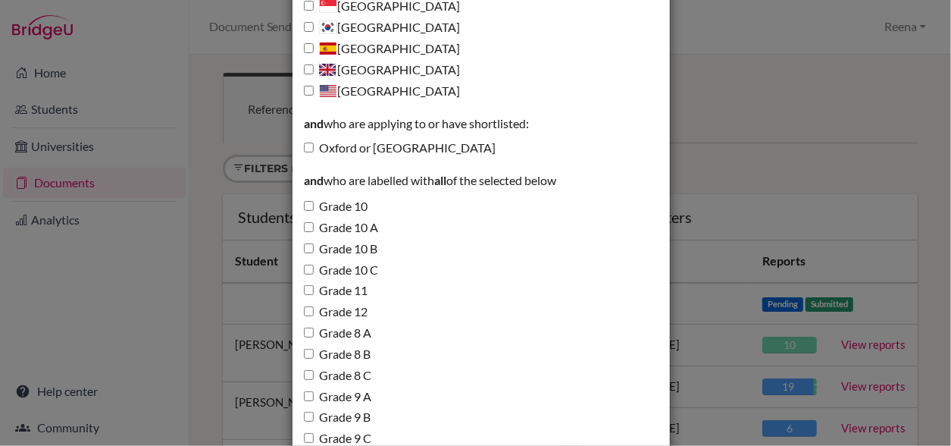
scroll to position [556, 0]
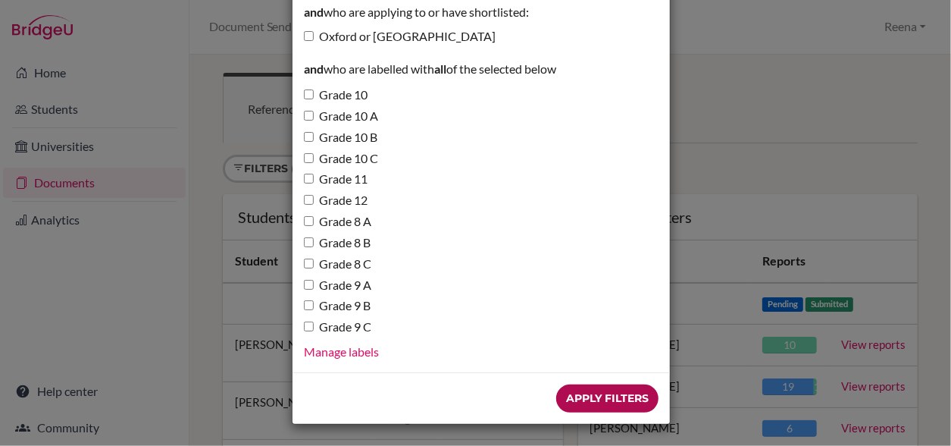
click at [613, 402] on input "Apply Filters" at bounding box center [607, 398] width 102 height 28
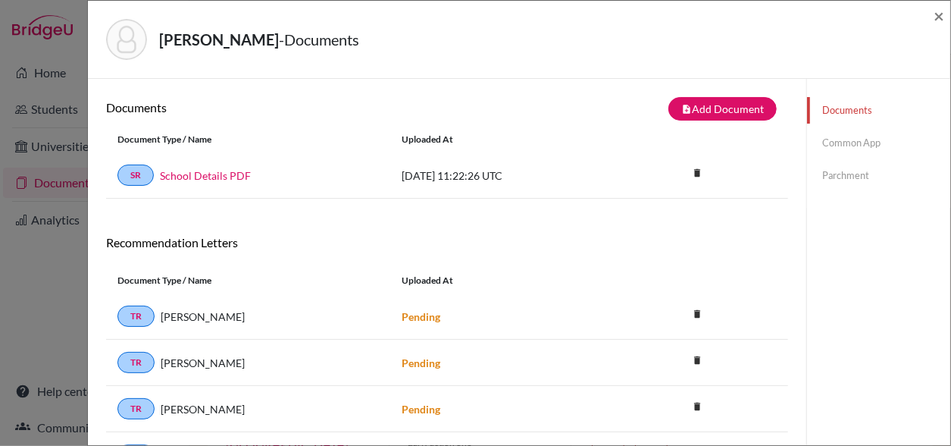
click at [61, 178] on div "[PERSON_NAME] - Documents × Documents note_add Add Document Document type Chang…" at bounding box center [475, 223] width 951 height 446
click at [42, 106] on div "[PERSON_NAME] - Documents × Documents note_add Add Document Document type Chang…" at bounding box center [475, 223] width 951 height 446
click at [53, 114] on div "[PERSON_NAME] - Documents × Documents note_add Add Document Document type Chang…" at bounding box center [475, 223] width 951 height 446
click at [937, 19] on span "×" at bounding box center [939, 16] width 11 height 22
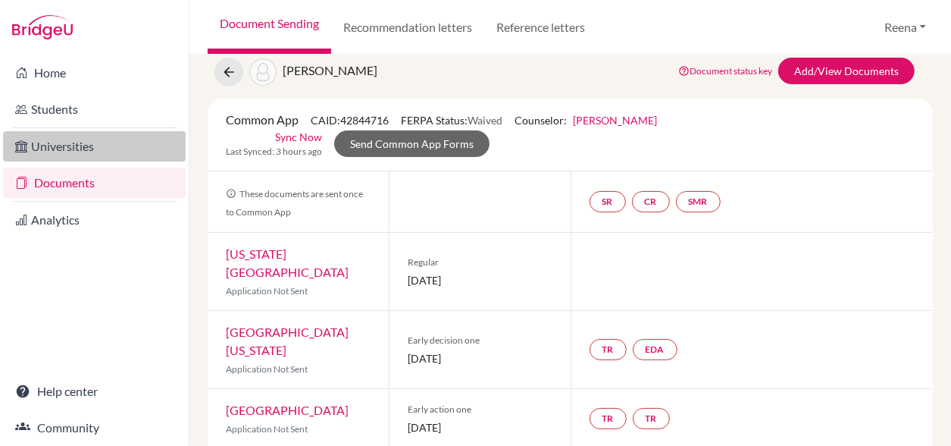
scroll to position [32, 0]
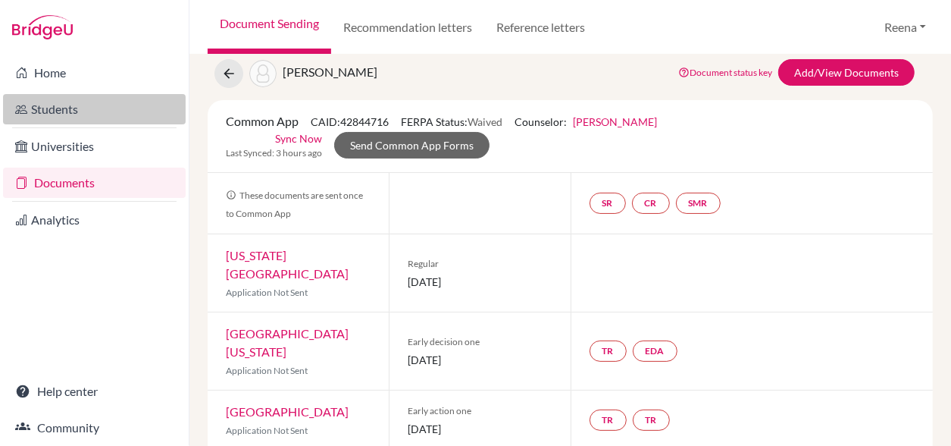
click at [74, 110] on link "Students" at bounding box center [94, 109] width 183 height 30
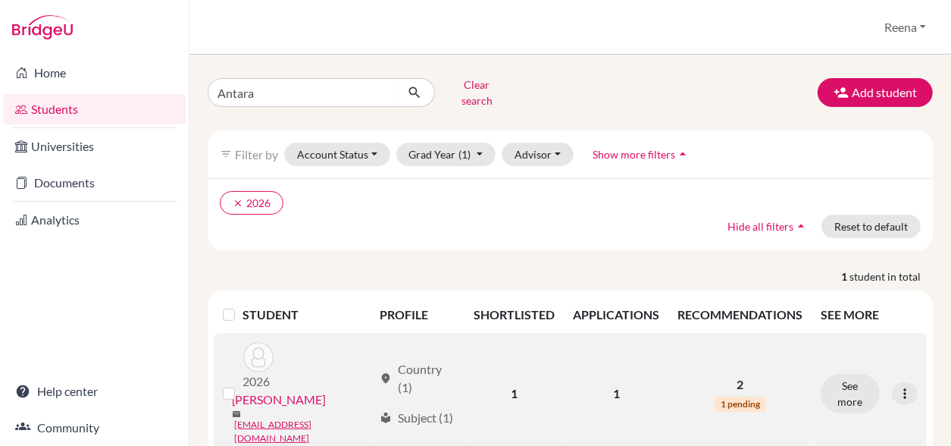
scroll to position [20, 0]
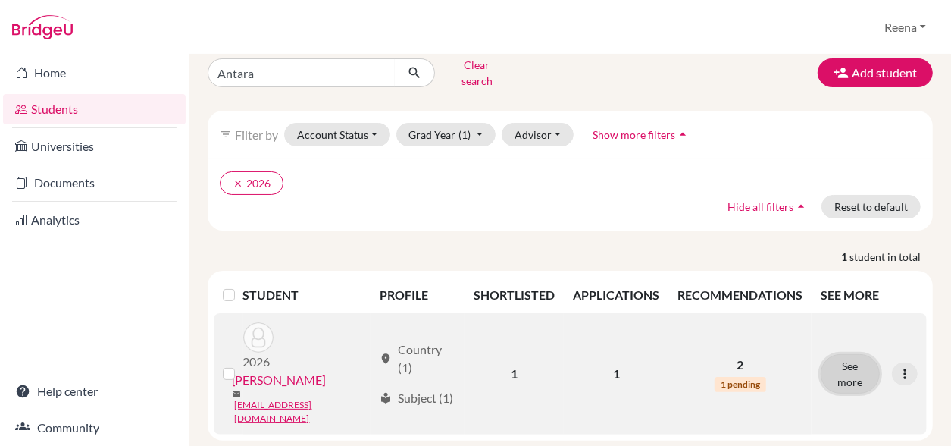
click at [847, 354] on button "See more" at bounding box center [850, 373] width 59 height 39
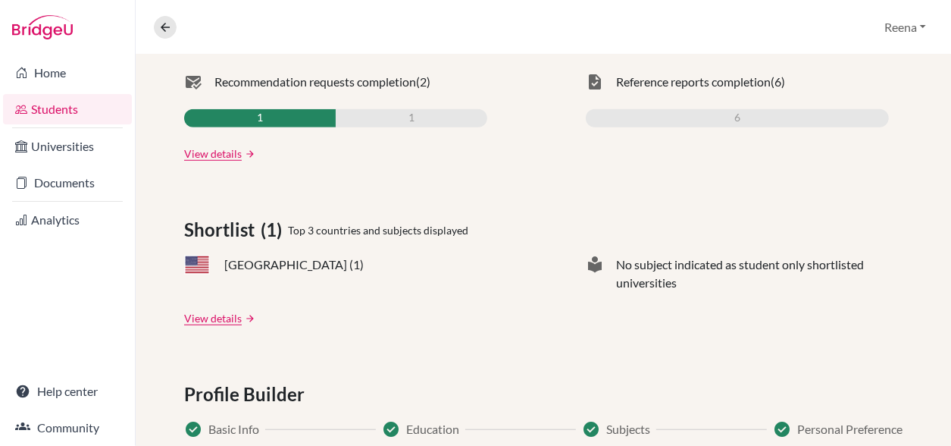
scroll to position [598, 0]
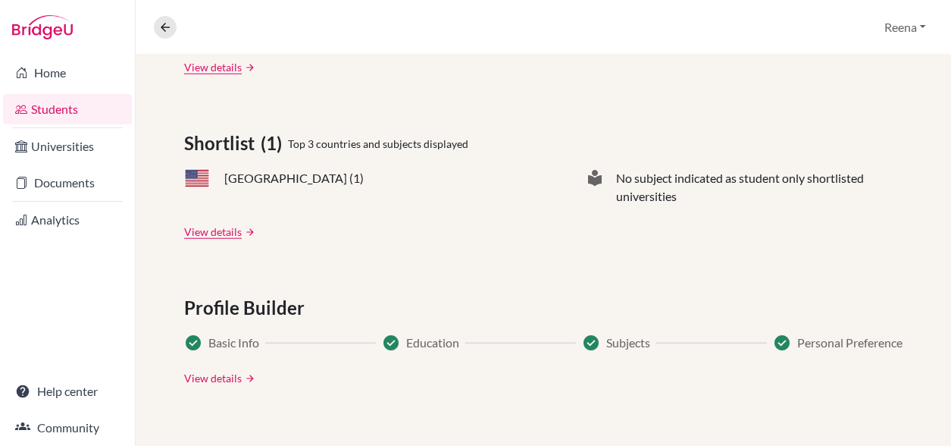
click at [206, 376] on link "View details" at bounding box center [213, 378] width 58 height 16
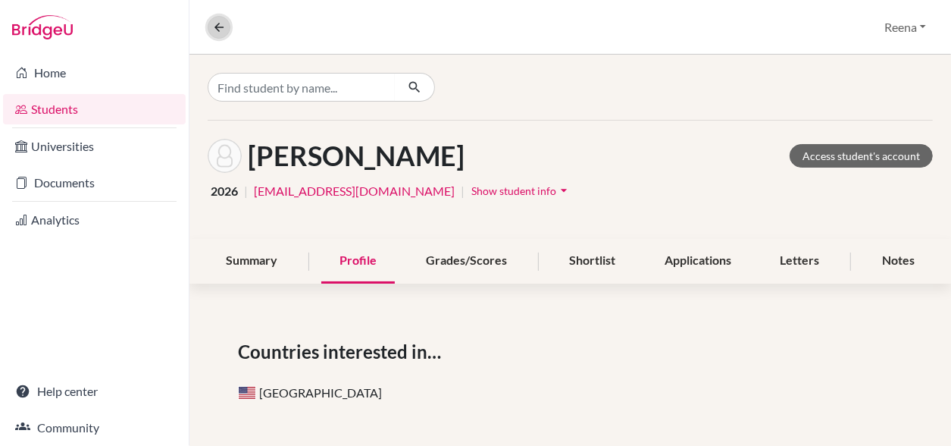
click at [217, 28] on icon at bounding box center [219, 27] width 14 height 14
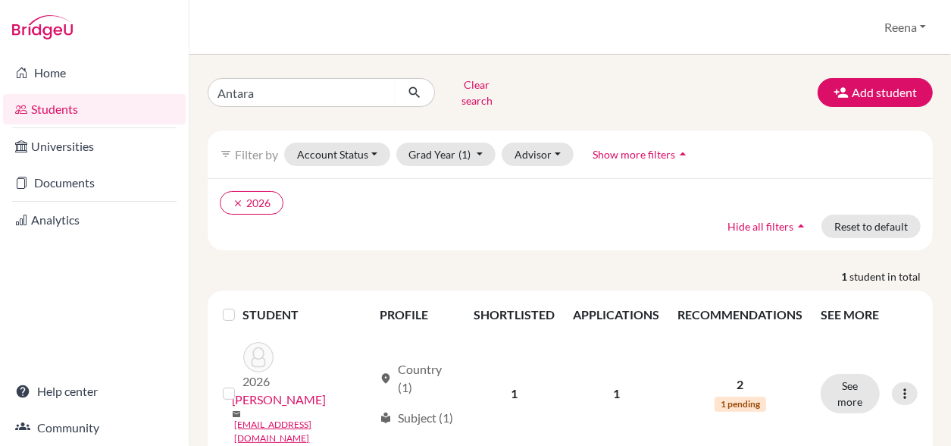
click at [409, 305] on th "PROFILE" at bounding box center [418, 314] width 94 height 36
click at [406, 299] on th "PROFILE" at bounding box center [418, 314] width 94 height 36
click at [257, 83] on input "Antara" at bounding box center [302, 92] width 188 height 29
type input "A"
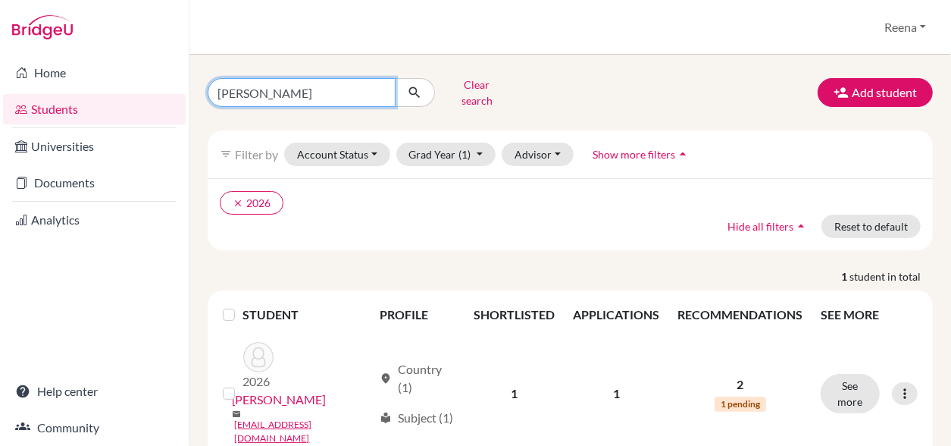
type input "Soham"
click at [408, 89] on icon "submit" at bounding box center [414, 92] width 15 height 15
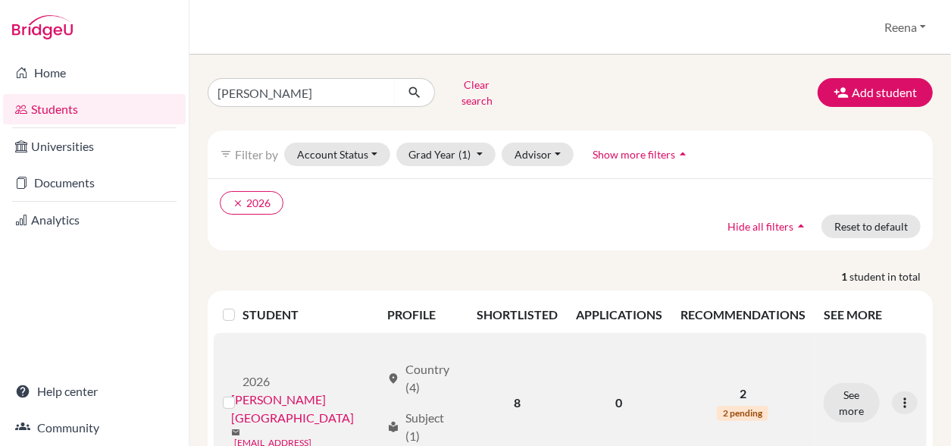
scroll to position [20, 0]
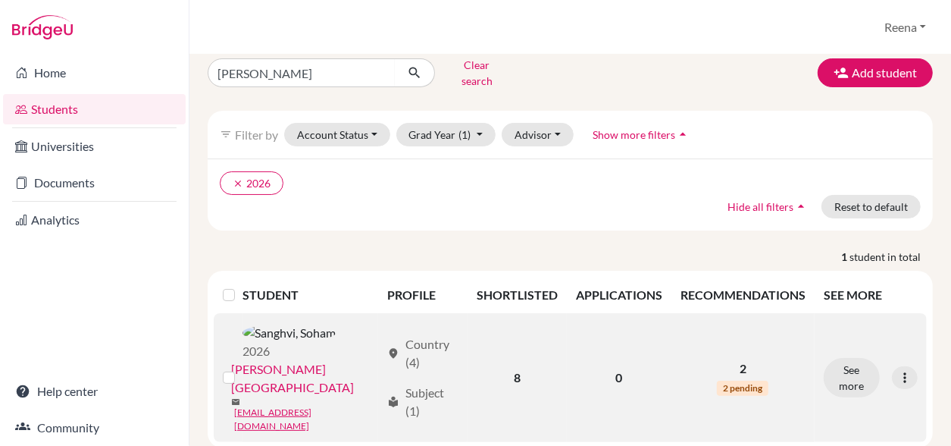
click at [332, 351] on div "2026 Sanghvi, Soham mail diab180394@diabstudents.com" at bounding box center [305, 377] width 149 height 111
click at [838, 358] on button "See more" at bounding box center [852, 377] width 56 height 39
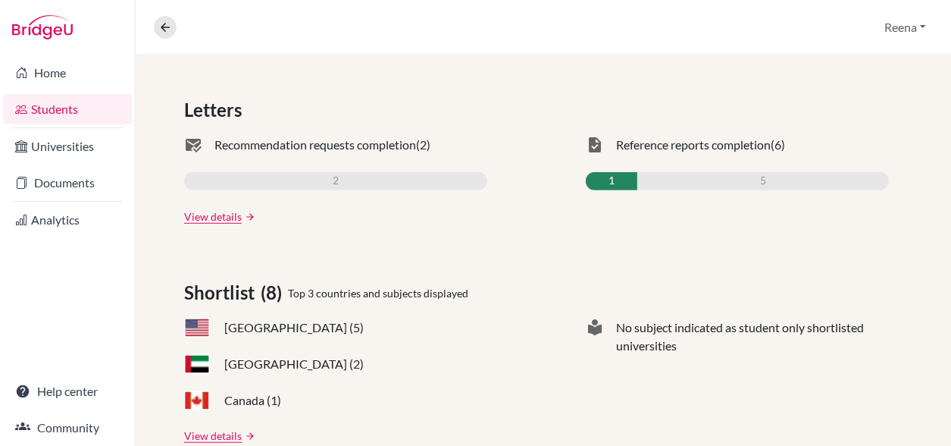
scroll to position [529, 0]
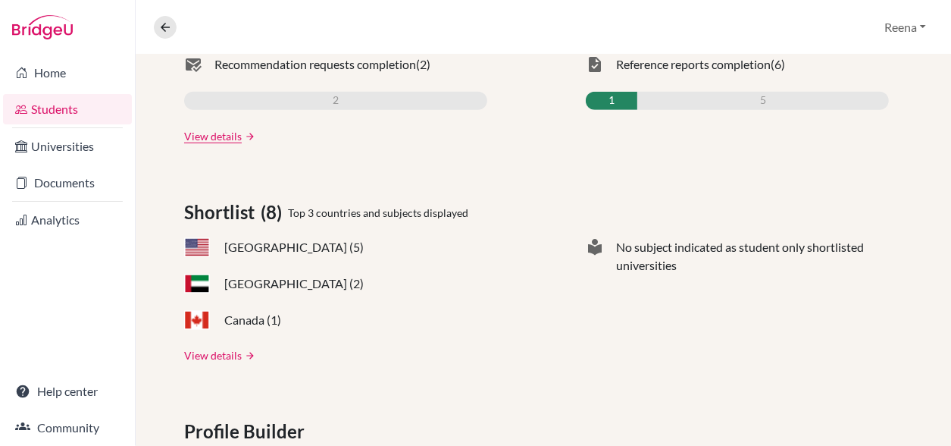
click at [218, 354] on link "View details" at bounding box center [213, 355] width 58 height 16
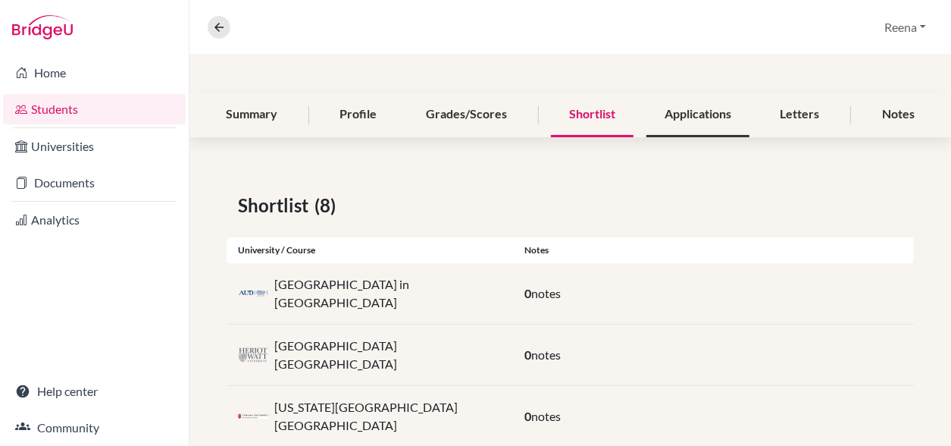
scroll to position [145, 0]
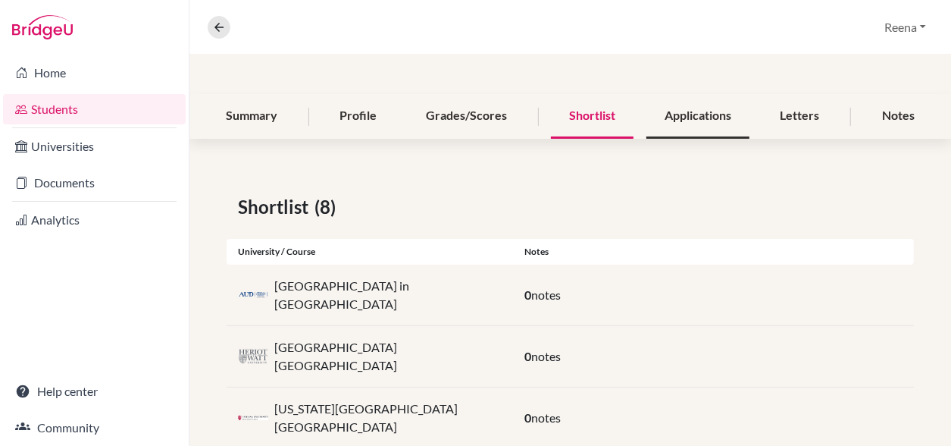
click at [654, 122] on div "Applications" at bounding box center [697, 116] width 103 height 45
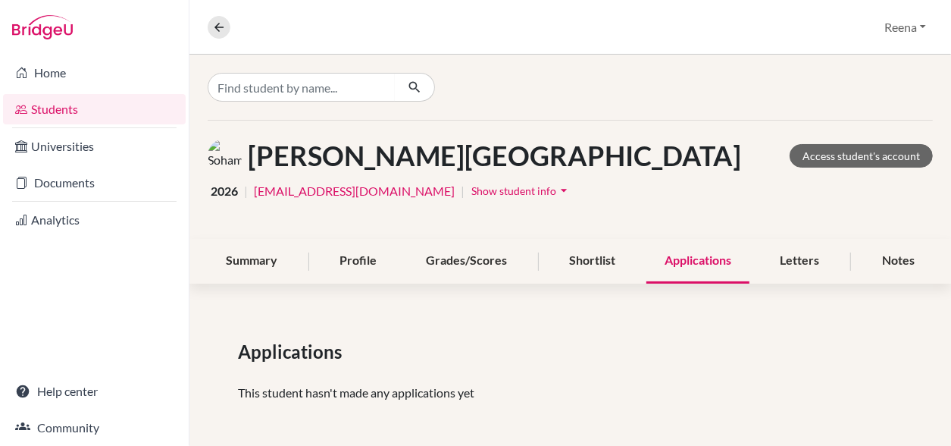
scroll to position [3, 0]
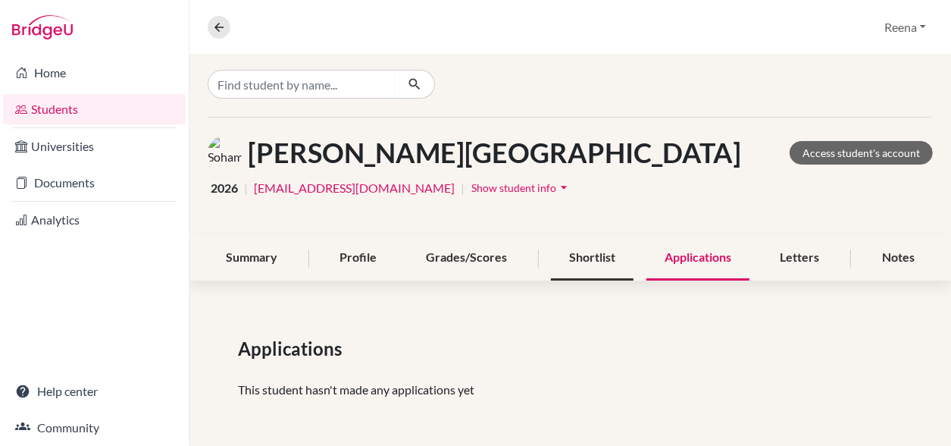
click at [578, 249] on div "Shortlist" at bounding box center [592, 258] width 83 height 45
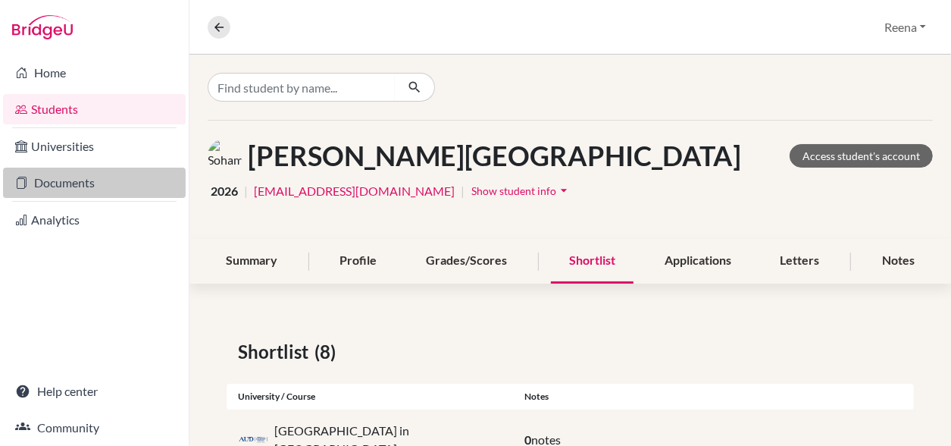
click at [76, 180] on link "Documents" at bounding box center [94, 182] width 183 height 30
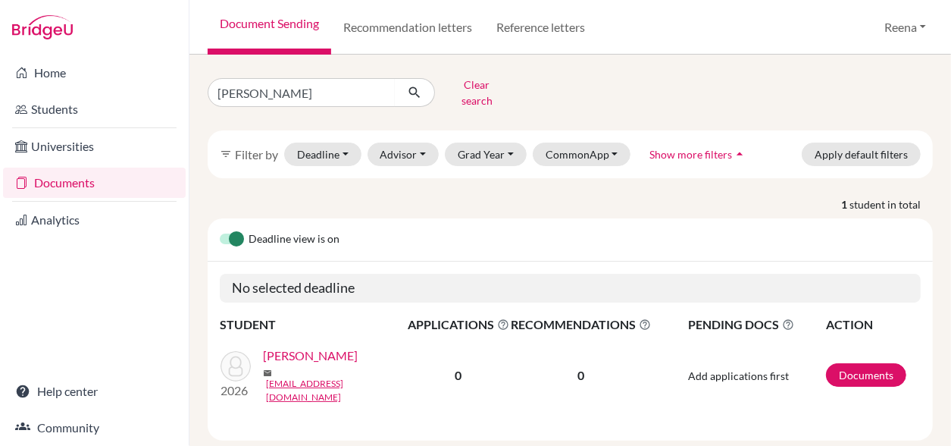
click at [61, 189] on link "Documents" at bounding box center [94, 182] width 183 height 30
click at [548, 23] on link "Reference letters" at bounding box center [540, 27] width 113 height 55
click at [812, 143] on button "Apply default filters" at bounding box center [861, 153] width 119 height 23
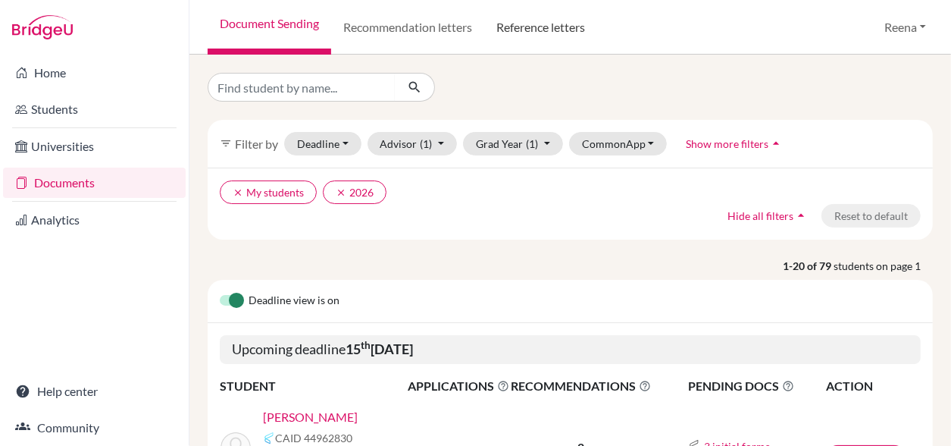
click at [529, 27] on link "Reference letters" at bounding box center [540, 27] width 113 height 55
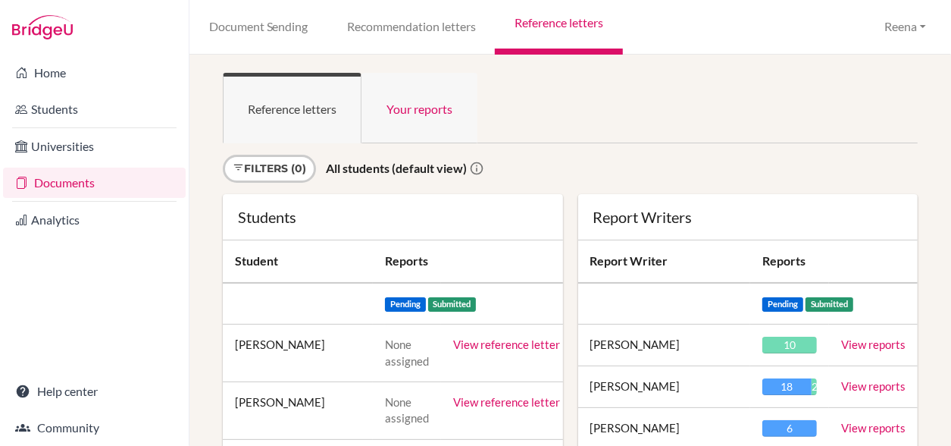
click at [421, 111] on link "Your reports" at bounding box center [419, 108] width 116 height 70
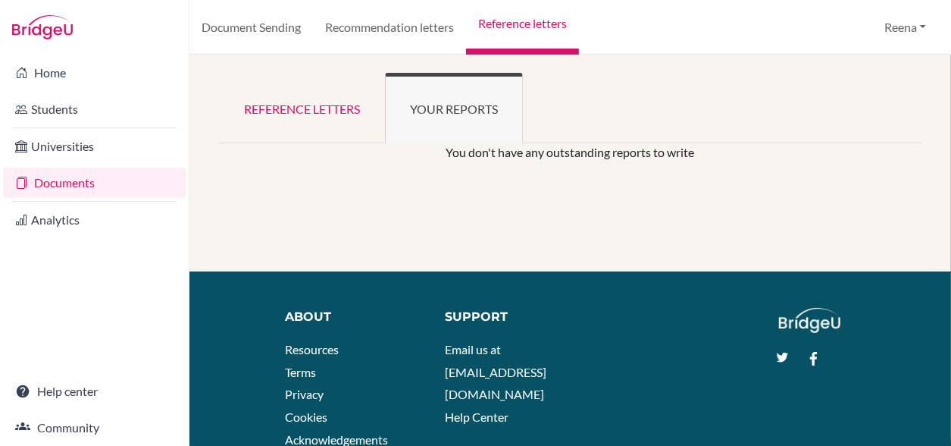
click at [520, 159] on p "You don't have any outstanding reports to write" at bounding box center [571, 152] width 582 height 18
click at [341, 111] on link "Reference letters" at bounding box center [302, 108] width 166 height 70
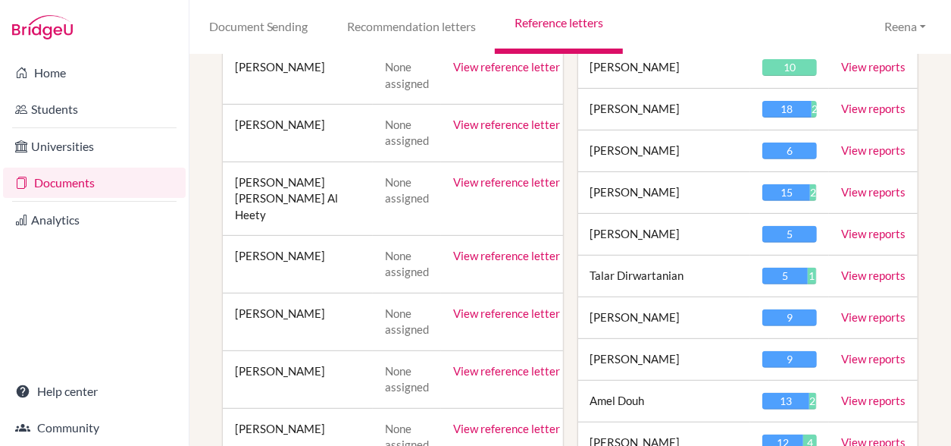
scroll to position [278, 0]
click at [847, 64] on link "View reports" at bounding box center [873, 66] width 64 height 14
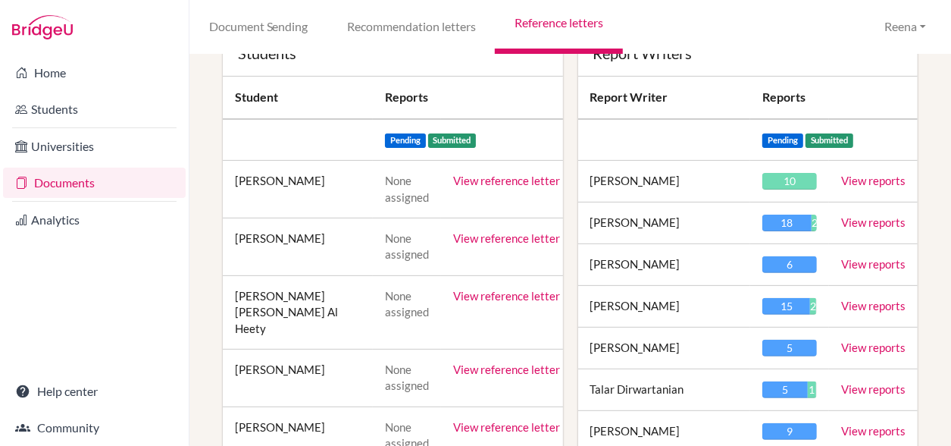
scroll to position [163, 0]
